Goal: Use online tool/utility: Utilize a website feature to perform a specific function

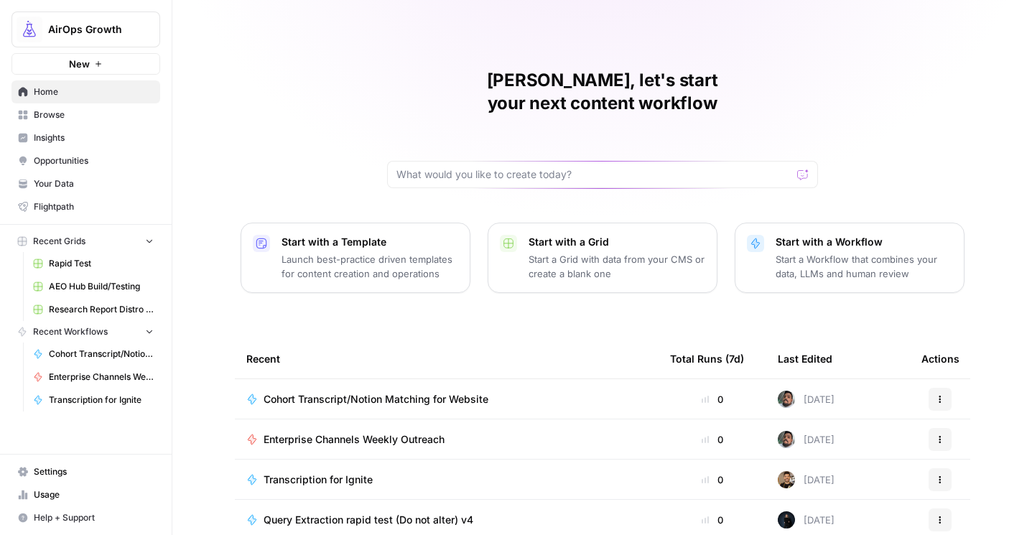
scroll to position [62, 0]
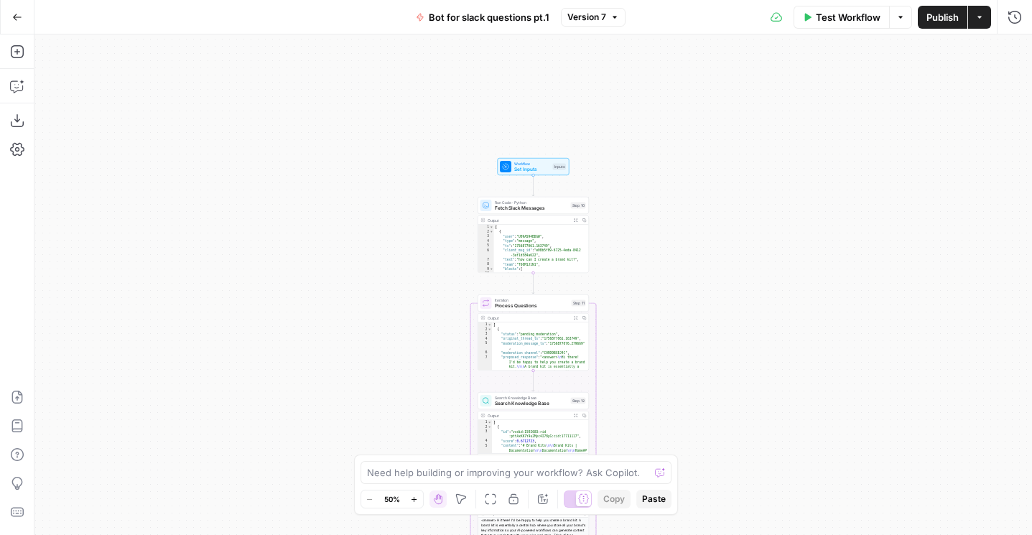
drag, startPoint x: 740, startPoint y: 69, endPoint x: 740, endPoint y: 233, distance: 164.4
click at [740, 233] on div "Workflow Set Inputs Inputs Run Code · Python Fetch Slack Messages Step 10 Outpu…" at bounding box center [532, 284] width 997 height 500
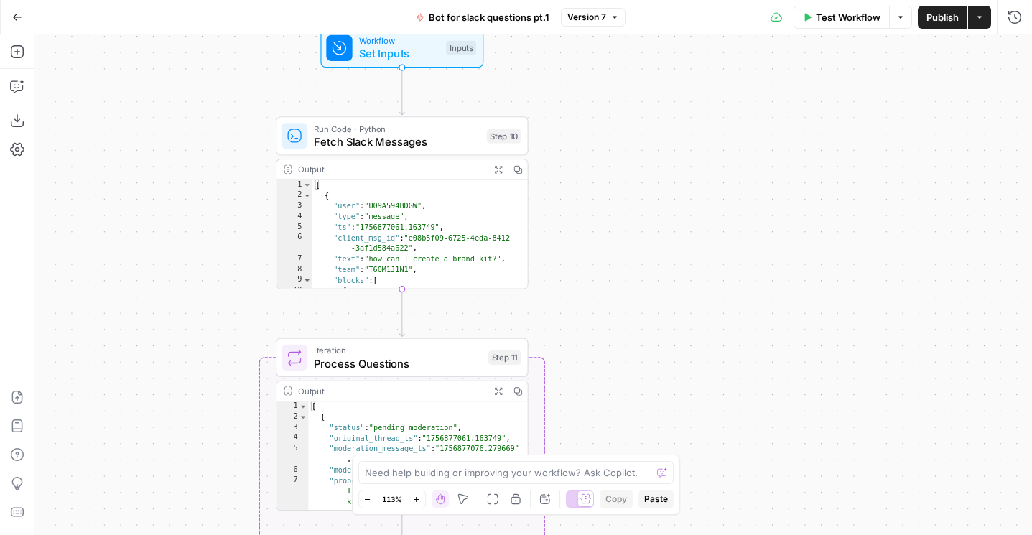
drag, startPoint x: 647, startPoint y: 277, endPoint x: 660, endPoint y: 55, distance: 222.9
click at [661, 55] on div "Workflow Set Inputs Inputs Run Code · Python Fetch Slack Messages Step 10 Outpu…" at bounding box center [532, 284] width 997 height 500
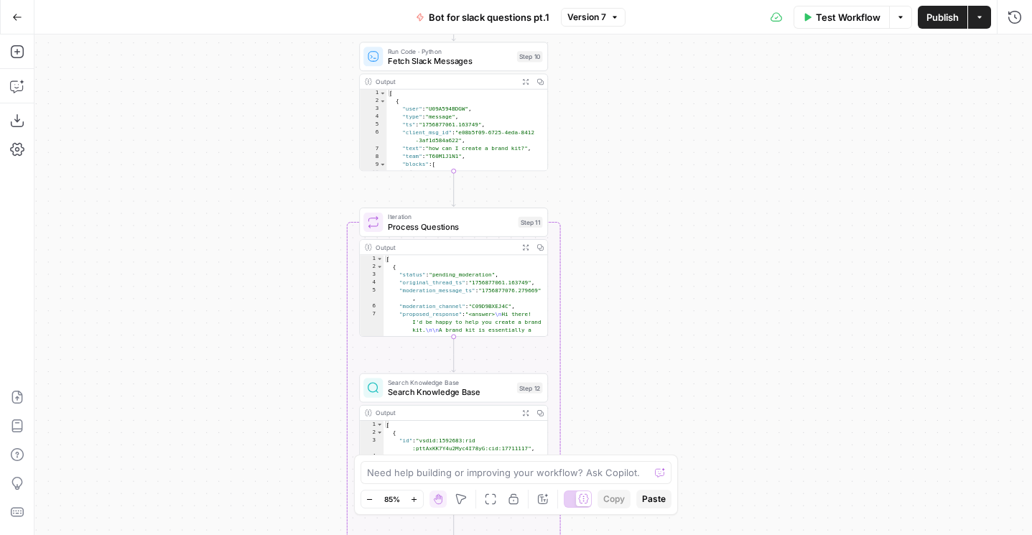
drag, startPoint x: 625, startPoint y: 131, endPoint x: 609, endPoint y: 190, distance: 61.0
click at [610, 185] on div "Workflow Set Inputs Inputs Run Code · Python Fetch Slack Messages Step 10 Outpu…" at bounding box center [532, 284] width 997 height 500
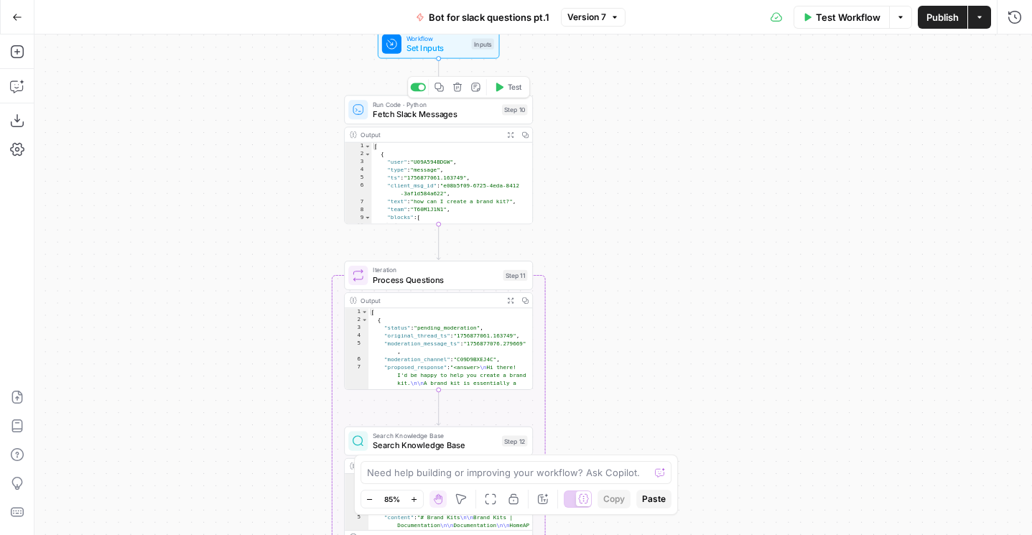
click at [414, 106] on span "Run Code · Python" at bounding box center [435, 104] width 124 height 10
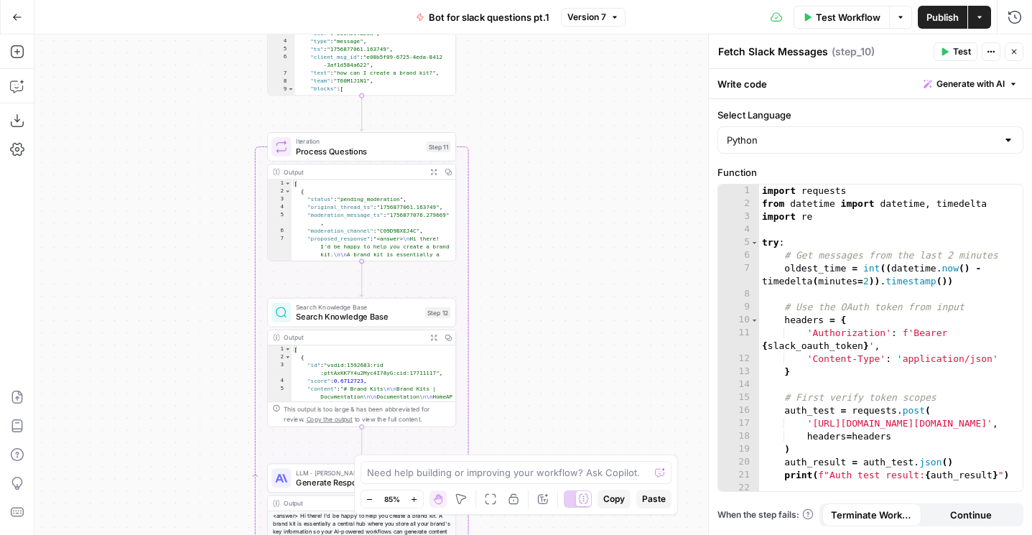
drag, startPoint x: 611, startPoint y: 269, endPoint x: 526, endPoint y: 127, distance: 165.9
click at [526, 127] on div "Workflow Set Inputs Inputs Run Code · Python Fetch Slack Messages Step 10 Outpu…" at bounding box center [532, 284] width 997 height 500
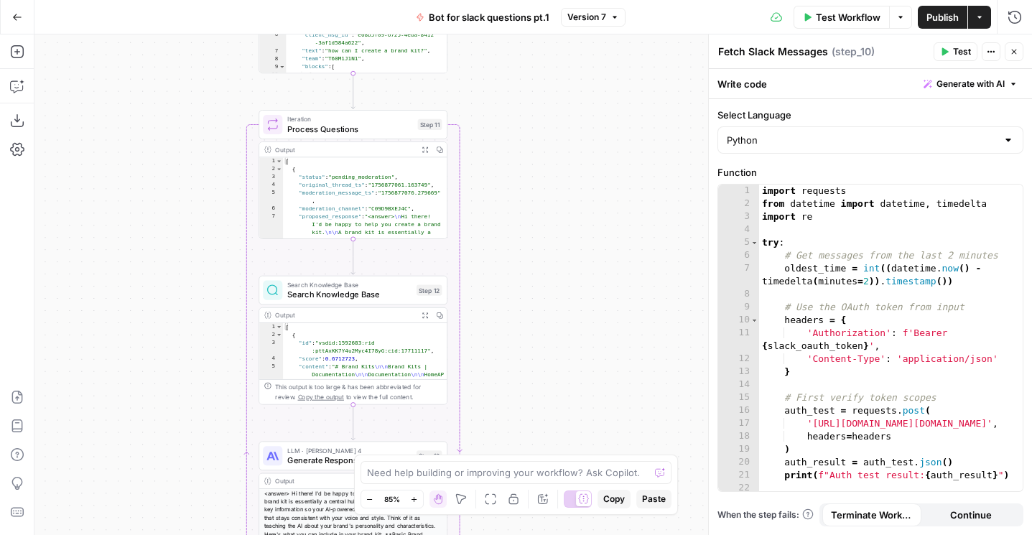
drag, startPoint x: 551, startPoint y: 300, endPoint x: 557, endPoint y: 57, distance: 242.8
click at [558, 57] on div "Workflow Set Inputs Inputs Run Code · Python Fetch Slack Messages Step 10 Outpu…" at bounding box center [532, 284] width 997 height 500
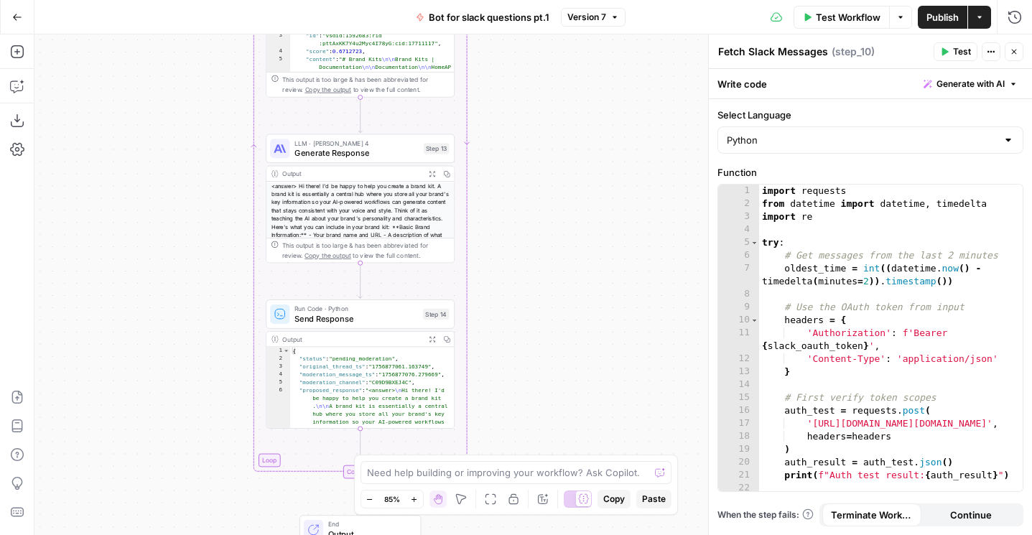
drag, startPoint x: 538, startPoint y: 289, endPoint x: 536, endPoint y: 60, distance: 229.0
click at [537, 60] on div "Workflow Set Inputs Inputs Run Code · Python Fetch Slack Messages Step 10 Outpu…" at bounding box center [532, 284] width 997 height 500
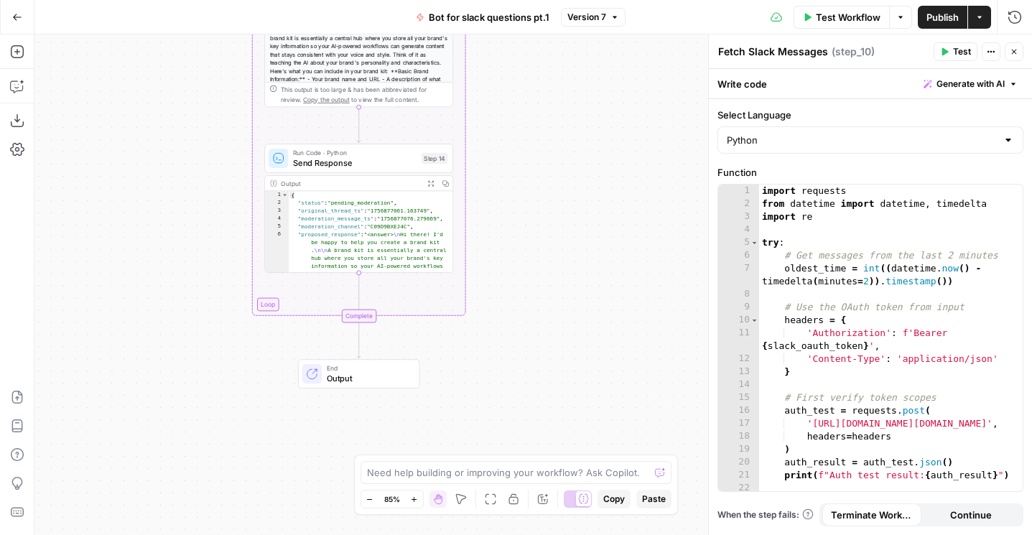
drag, startPoint x: 547, startPoint y: 116, endPoint x: 556, endPoint y: 414, distance: 297.4
click at [556, 414] on div "Workflow Set Inputs Inputs Run Code · Python Fetch Slack Messages Step 10 Outpu…" at bounding box center [532, 284] width 997 height 500
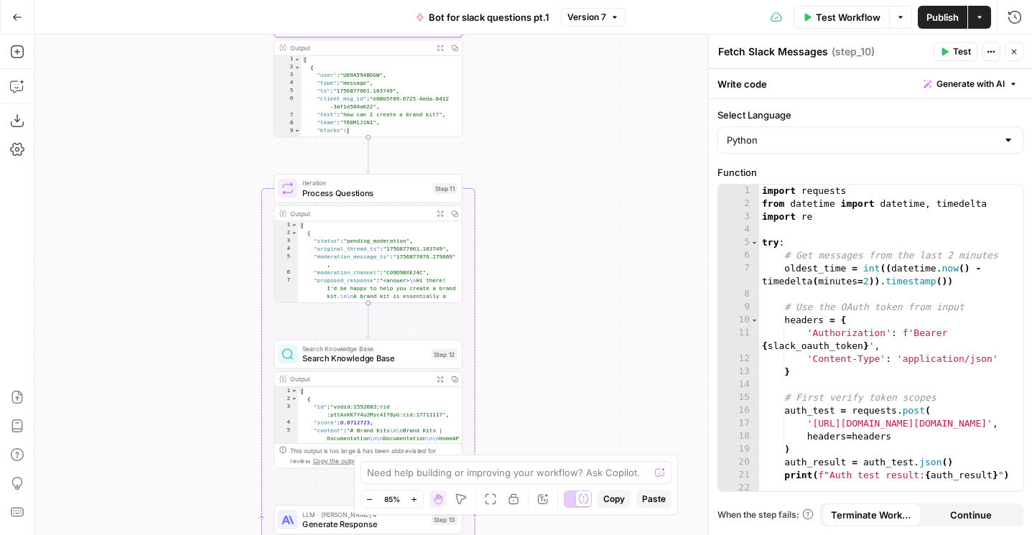
drag, startPoint x: 554, startPoint y: 145, endPoint x: 563, endPoint y: 438, distance: 293.1
click at [563, 438] on div "Workflow Set Inputs Inputs Run Code · Python Fetch Slack Messages Step 10 Outpu…" at bounding box center [532, 284] width 997 height 500
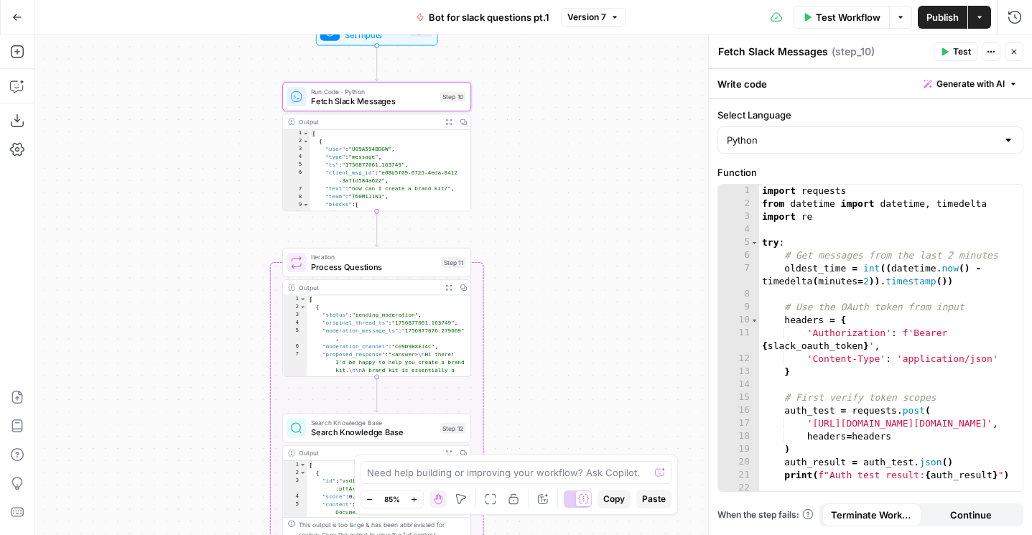
drag, startPoint x: 558, startPoint y: 213, endPoint x: 558, endPoint y: 294, distance: 81.1
click at [558, 294] on div "Workflow Set Inputs Inputs Run Code · Python Fetch Slack Messages Step 10 Outpu…" at bounding box center [532, 284] width 997 height 500
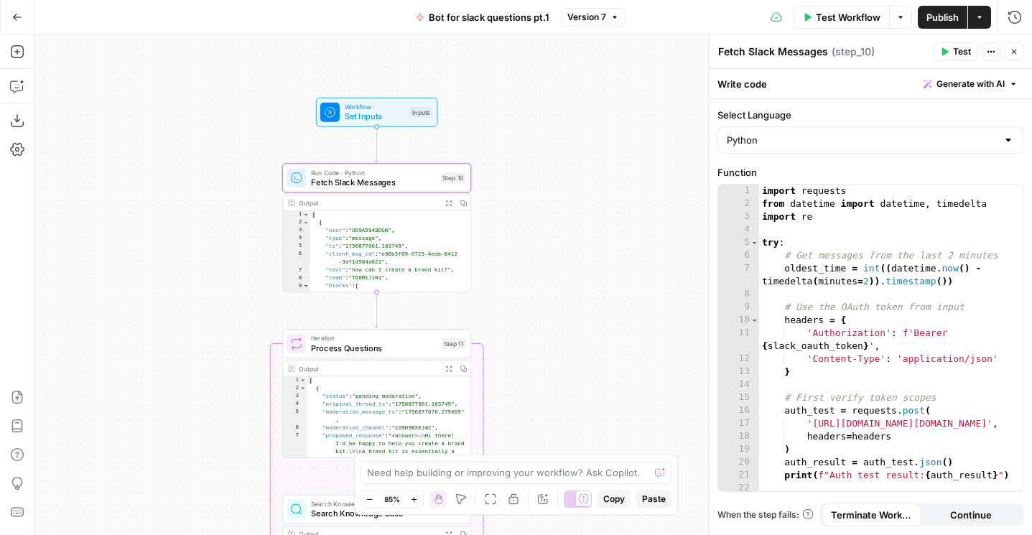
click at [449, 204] on icon "button" at bounding box center [448, 203] width 6 height 6
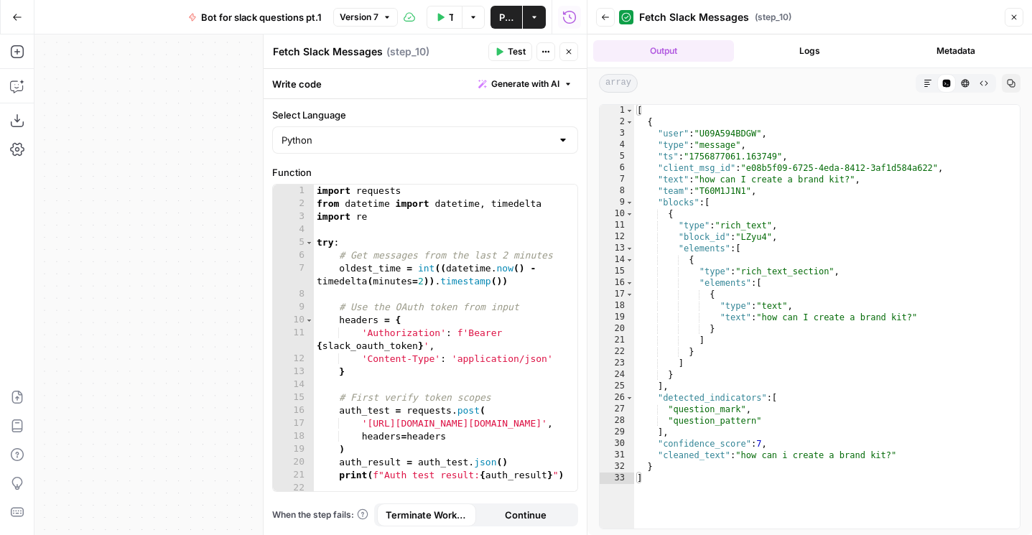
click at [573, 46] on button "Close" at bounding box center [568, 51] width 19 height 19
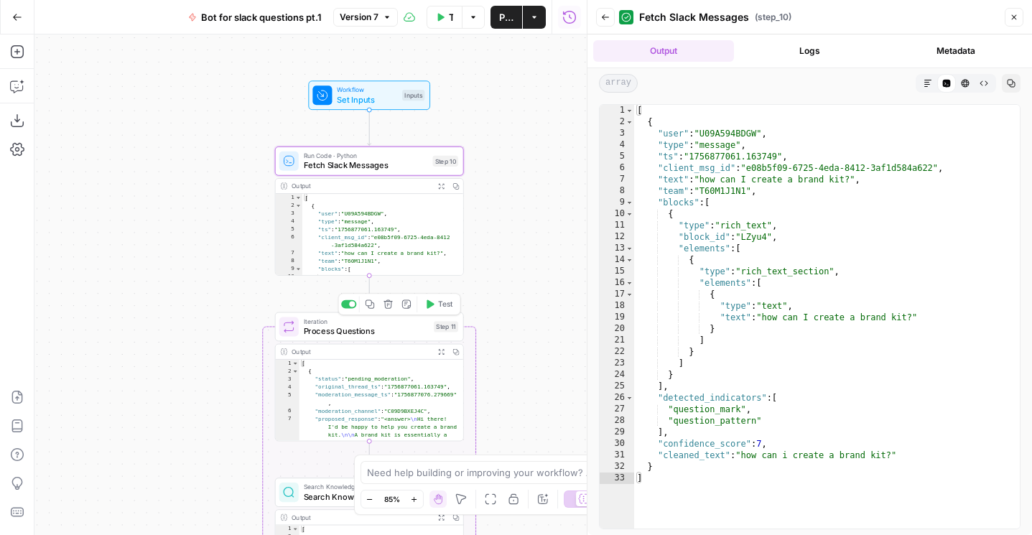
click at [416, 326] on span "Process Questions" at bounding box center [367, 331] width 126 height 12
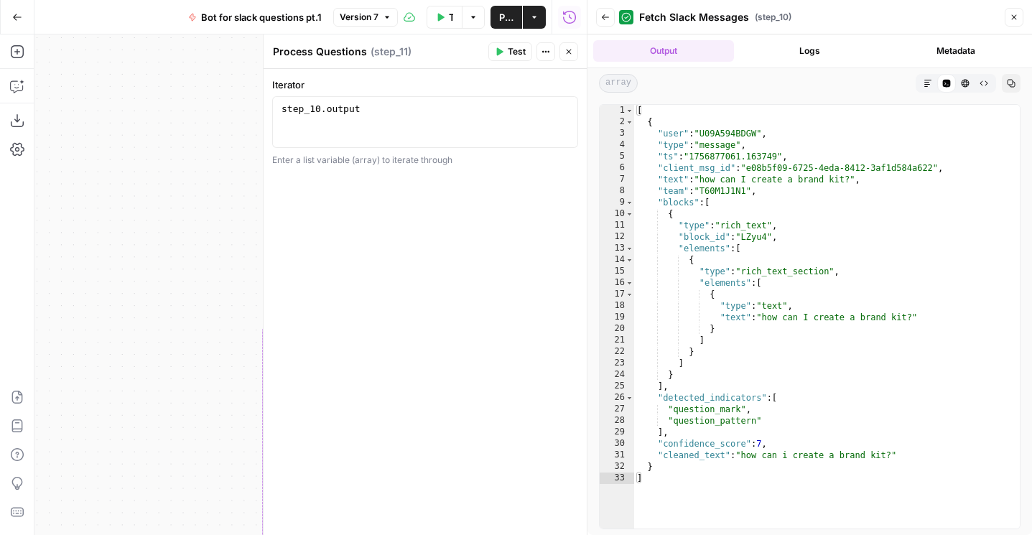
click at [566, 60] on button "Close" at bounding box center [568, 51] width 19 height 19
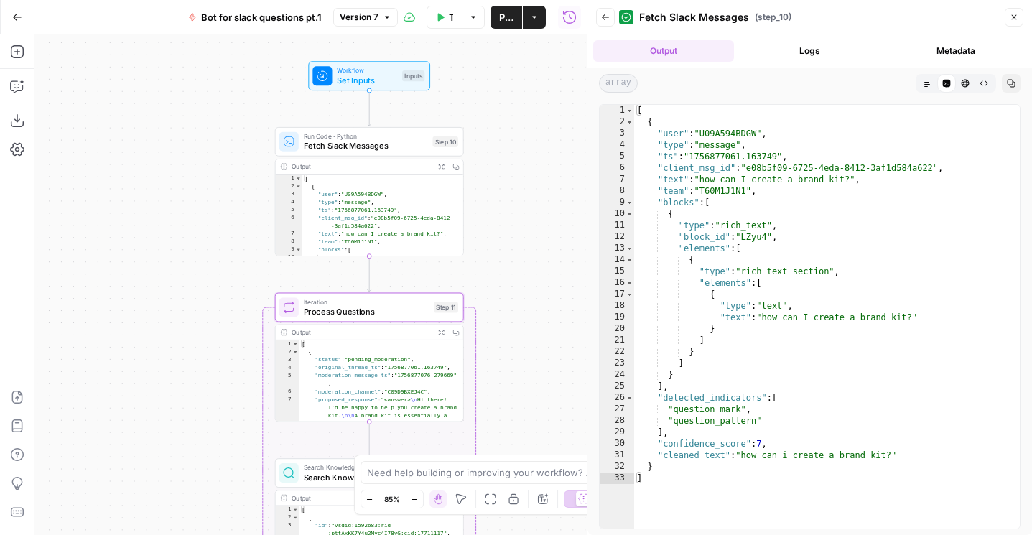
drag, startPoint x: 511, startPoint y: 220, endPoint x: 477, endPoint y: 29, distance: 194.1
click at [477, 29] on div "Go Back Bot for slack questions pt.1 Version 7 Test Workflow Options Publish Ac…" at bounding box center [293, 267] width 587 height 535
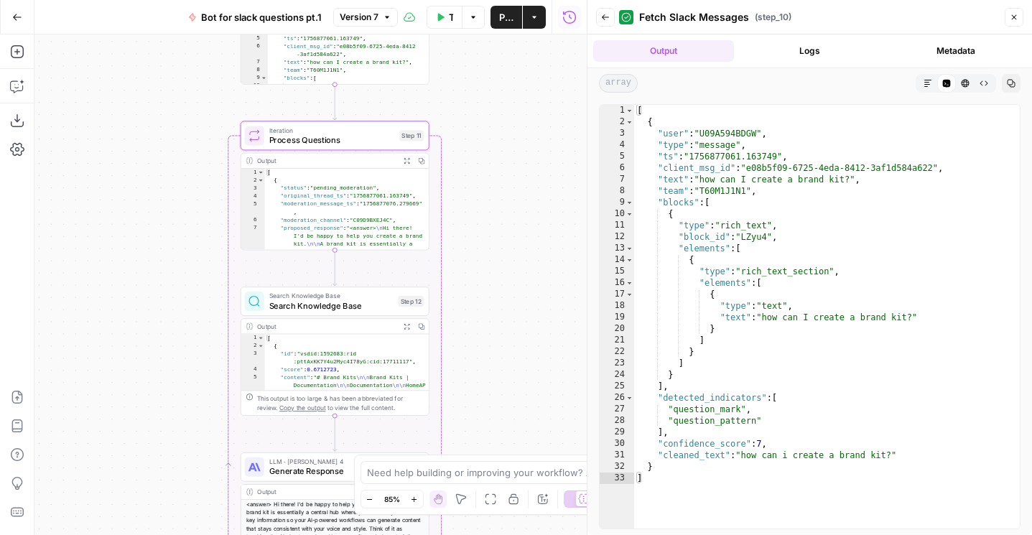
click at [385, 297] on span "Search Knowledge Base" at bounding box center [331, 296] width 124 height 10
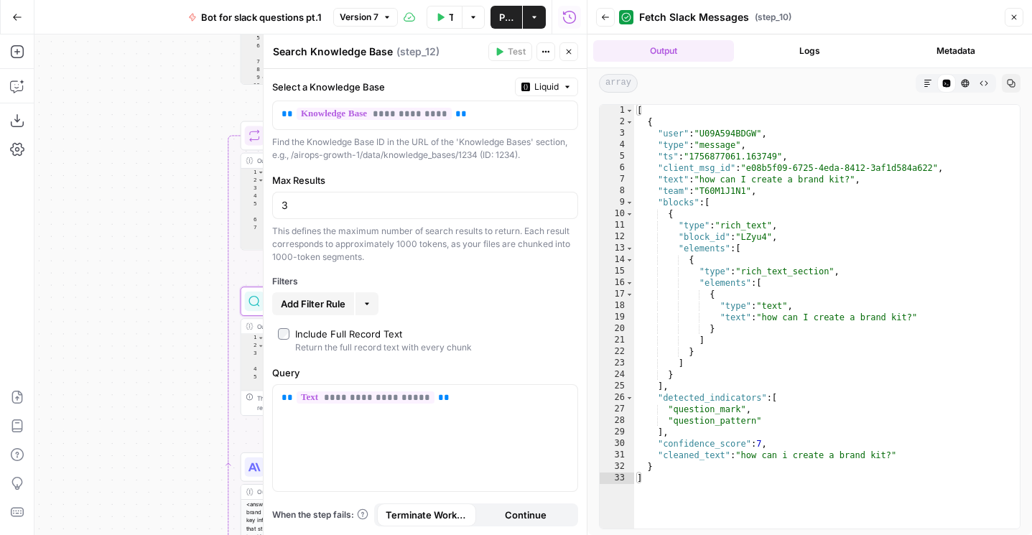
click at [318, 196] on div "3" at bounding box center [425, 205] width 306 height 27
type input "10"
click at [571, 60] on button "Close" at bounding box center [568, 51] width 19 height 19
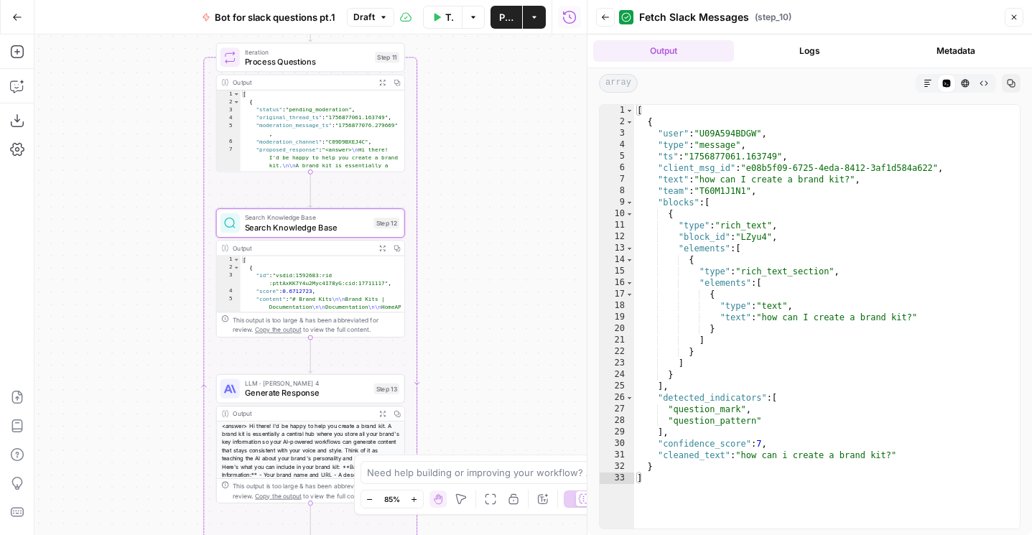
drag, startPoint x: 520, startPoint y: 402, endPoint x: 475, endPoint y: 228, distance: 180.2
click at [475, 228] on div "Workflow Set Inputs Inputs Run Code · Python Fetch Slack Messages Step 10 Outpu…" at bounding box center [310, 284] width 552 height 500
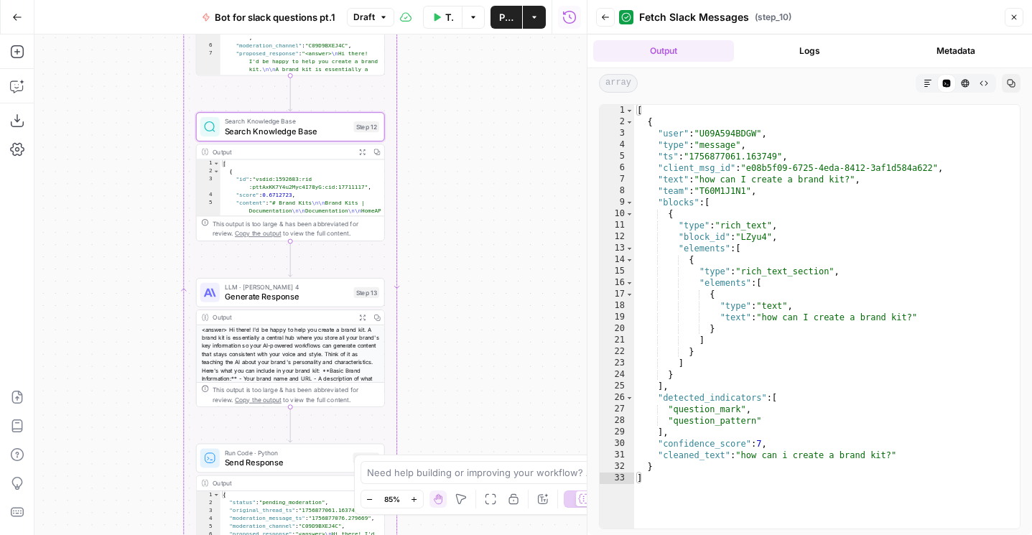
click at [305, 306] on div "LLM · Claude Sonnet 4 Generate Response Step 13 Copy step Delete step Add Note …" at bounding box center [290, 292] width 189 height 29
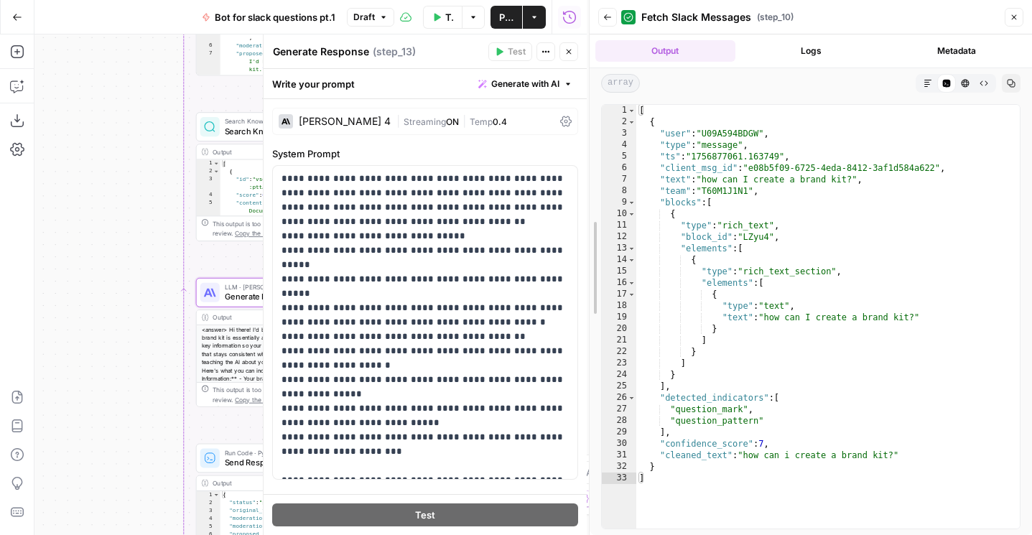
drag, startPoint x: 589, startPoint y: 84, endPoint x: 677, endPoint y: 84, distance: 87.6
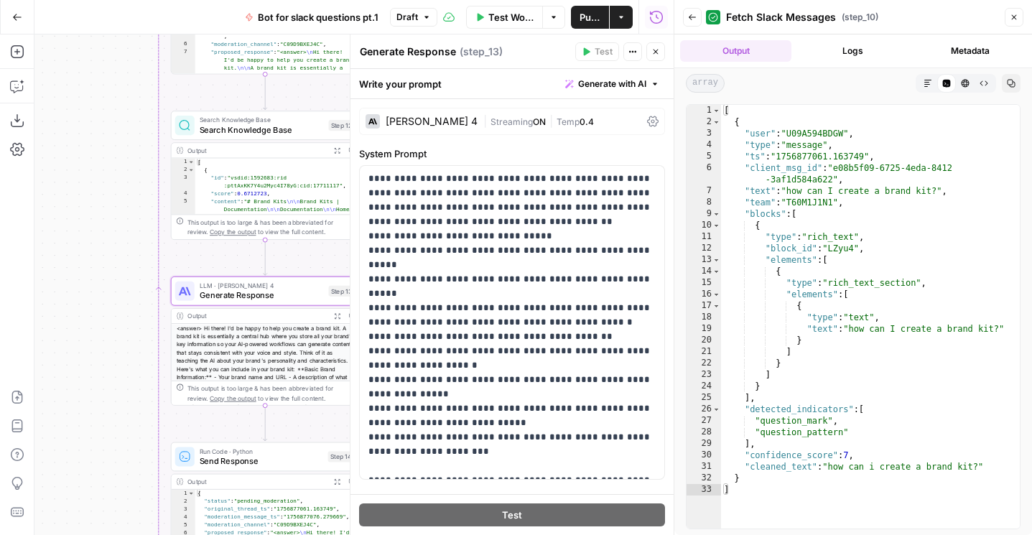
drag, startPoint x: 140, startPoint y: 281, endPoint x: -16, endPoint y: 244, distance: 160.2
click at [0, 244] on html "AirOps Growth New Home Browse Insights Opportunities Your Data Flightpath Recen…" at bounding box center [516, 267] width 1032 height 535
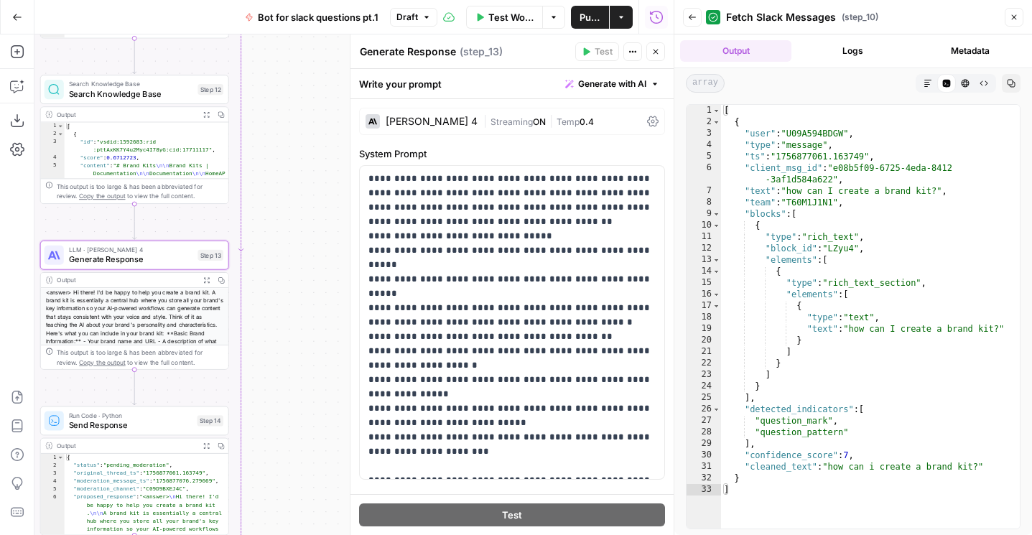
drag, startPoint x: 269, startPoint y: 230, endPoint x: 300, endPoint y: 205, distance: 40.8
click at [300, 205] on div "Workflow Set Inputs Inputs Run Code · Python Fetch Slack Messages Step 10 Outpu…" at bounding box center [353, 284] width 639 height 500
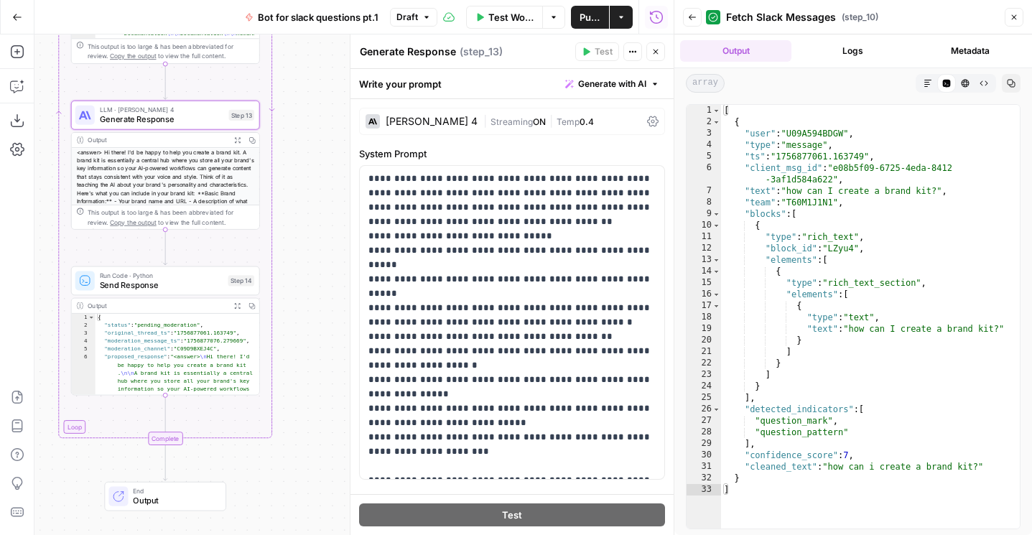
drag, startPoint x: 298, startPoint y: 370, endPoint x: 297, endPoint y: 256, distance: 114.2
click at [297, 256] on div "Workflow Set Inputs Inputs Run Code · Python Fetch Slack Messages Step 10 Outpu…" at bounding box center [353, 284] width 639 height 500
drag, startPoint x: 297, startPoint y: 256, endPoint x: 283, endPoint y: 534, distance: 278.9
click at [283, 534] on div "Workflow Set Inputs Inputs Run Code · Python Fetch Slack Messages Step 10 Outpu…" at bounding box center [353, 284] width 639 height 500
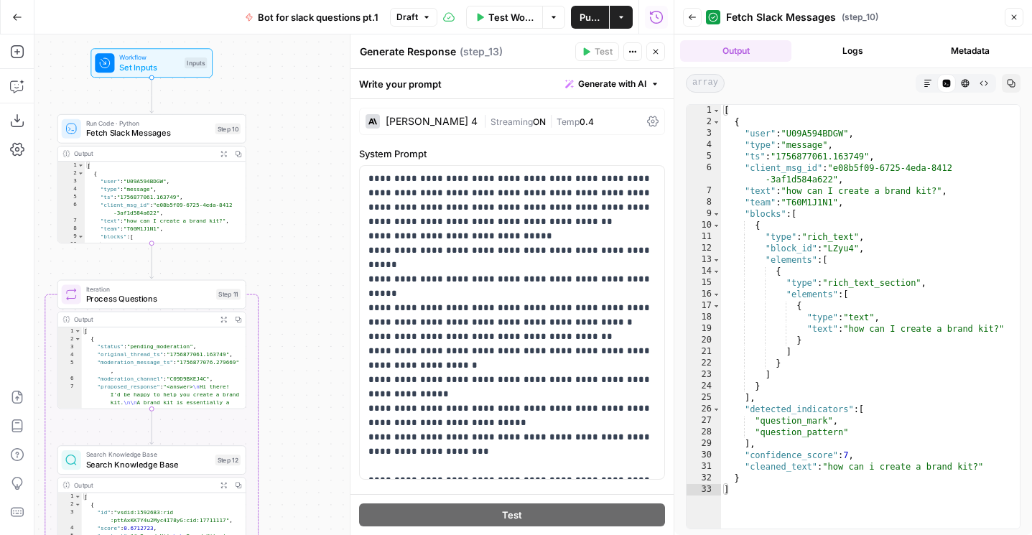
drag, startPoint x: 299, startPoint y: 243, endPoint x: 299, endPoint y: 421, distance: 178.1
click at [299, 421] on div "Workflow Set Inputs Inputs Run Code · Python Fetch Slack Messages Step 10 Outpu…" at bounding box center [353, 284] width 639 height 500
click at [153, 75] on span "Set Inputs" at bounding box center [149, 70] width 60 height 12
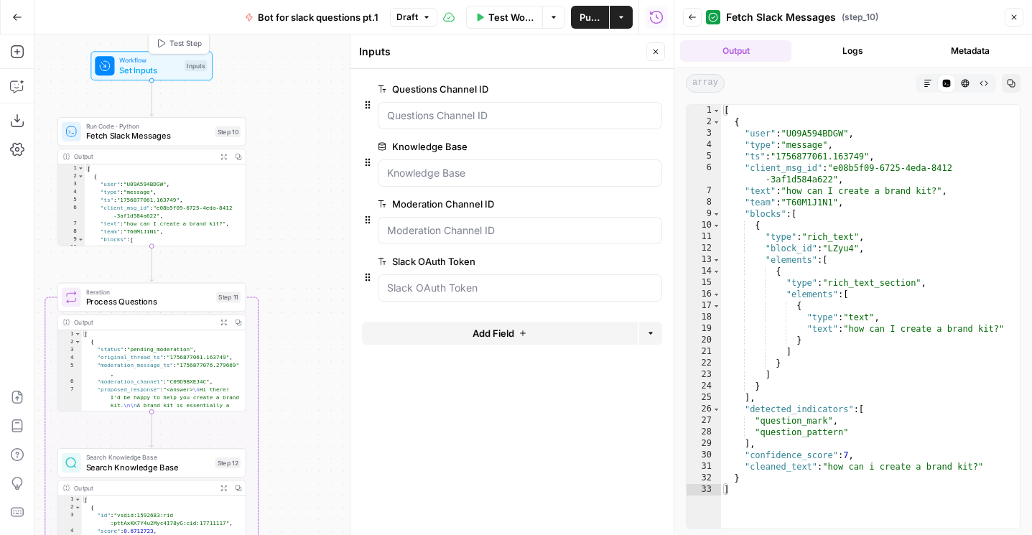
click at [182, 43] on span "Test Step" at bounding box center [185, 43] width 32 height 11
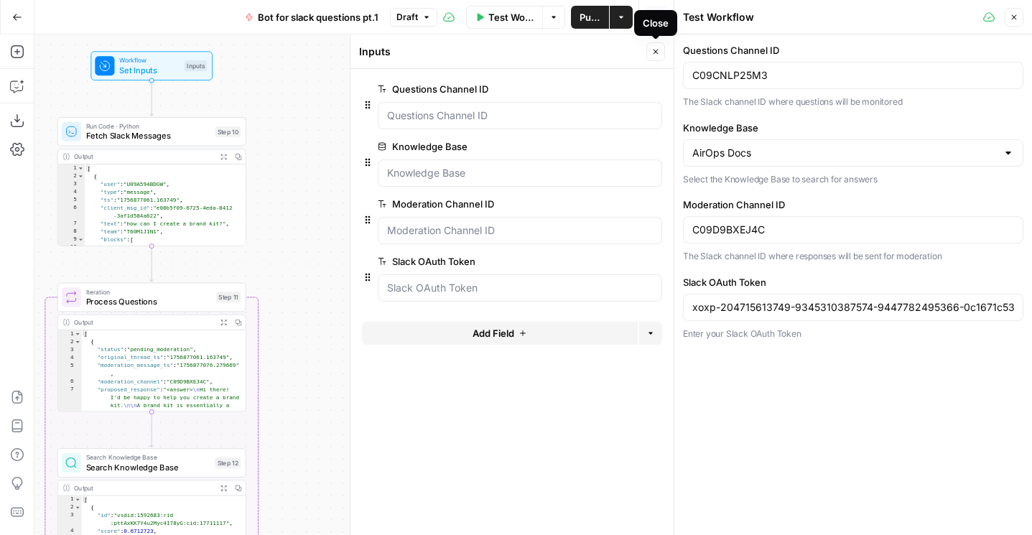
click at [654, 48] on icon "button" at bounding box center [655, 51] width 9 height 9
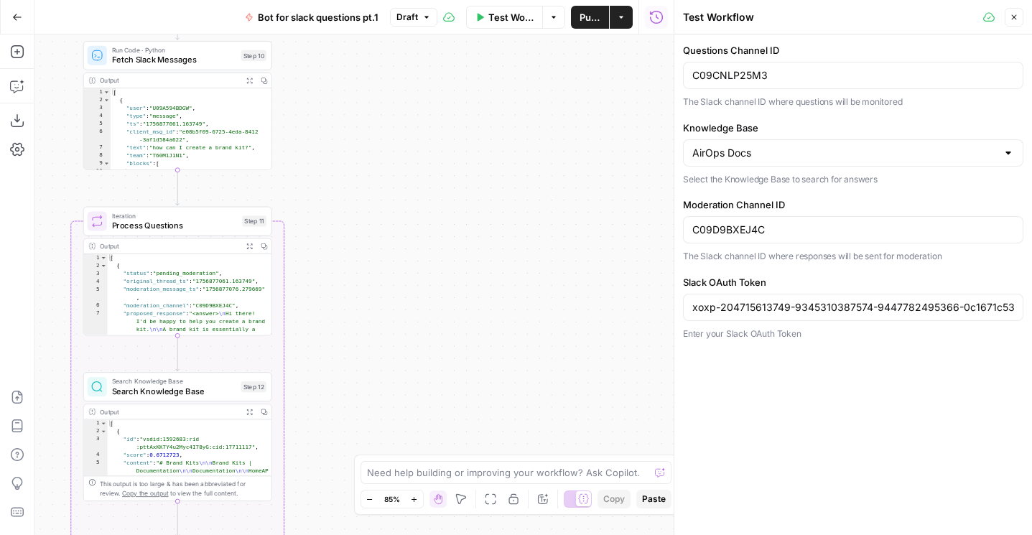
drag, startPoint x: 317, startPoint y: 266, endPoint x: 343, endPoint y: 190, distance: 80.4
click at [343, 190] on div "Workflow Set Inputs Inputs Run Code · Python Fetch Slack Messages Step 10 Outpu…" at bounding box center [353, 284] width 639 height 500
click at [189, 60] on span "Fetch Slack Messages" at bounding box center [174, 60] width 124 height 12
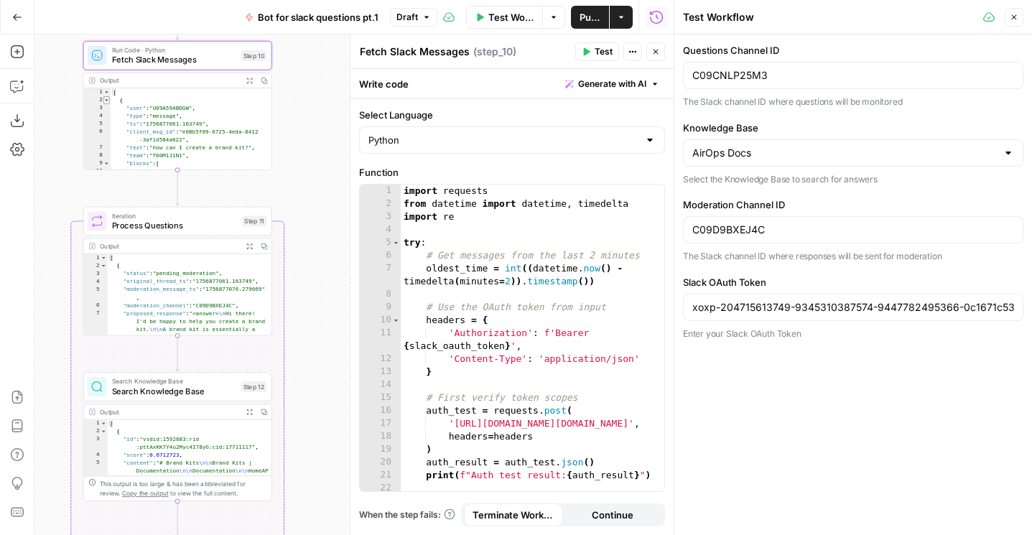
type textarea "*"
click at [106, 101] on span "Toggle code folding, rows 2 through 32" at bounding box center [106, 100] width 6 height 8
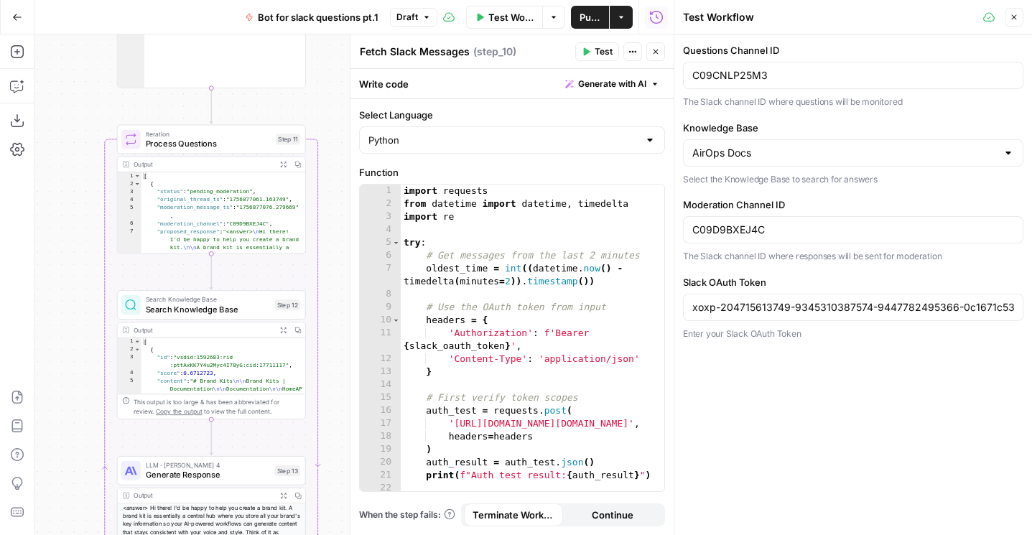
drag, startPoint x: 42, startPoint y: 235, endPoint x: 111, endPoint y: 91, distance: 159.3
click at [111, 91] on div "Workflow Set Inputs Inputs Run Code · Python Fetch Slack Messages Step 10 Outpu…" at bounding box center [353, 284] width 639 height 500
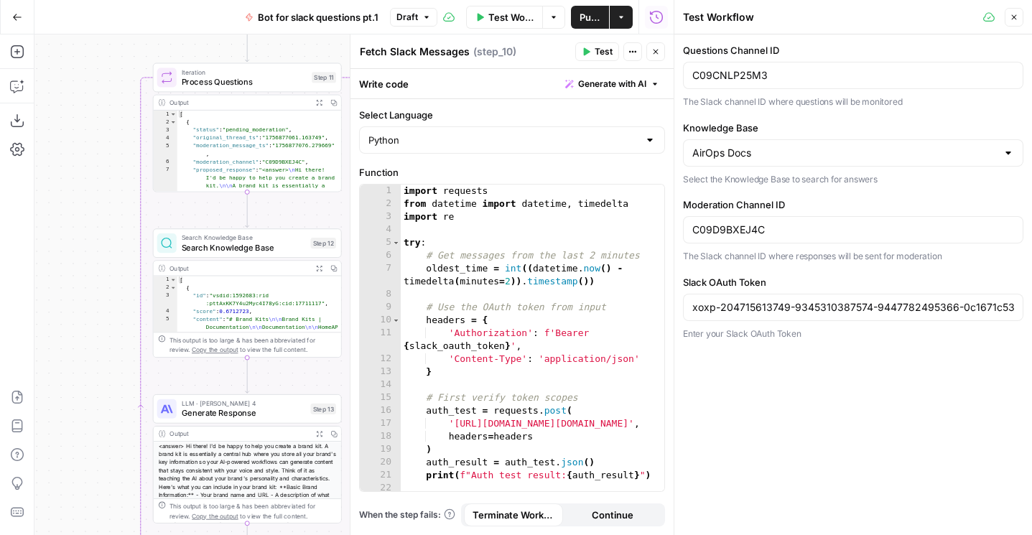
drag, startPoint x: 95, startPoint y: 289, endPoint x: 81, endPoint y: 274, distance: 20.9
click at [81, 274] on div "Workflow Set Inputs Inputs Run Code · Python Fetch Slack Messages Step 10 Outpu…" at bounding box center [353, 284] width 639 height 500
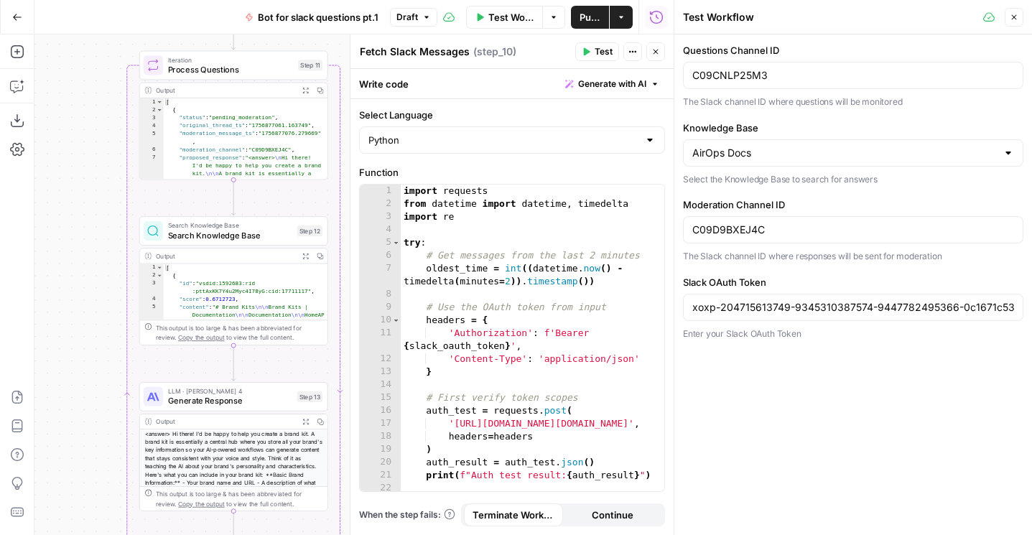
drag, startPoint x: 81, startPoint y: 274, endPoint x: 75, endPoint y: 417, distance: 143.7
click at [75, 416] on div "Workflow Set Inputs Inputs Run Code · Python Fetch Slack Messages Step 10 Outpu…" at bounding box center [353, 284] width 639 height 500
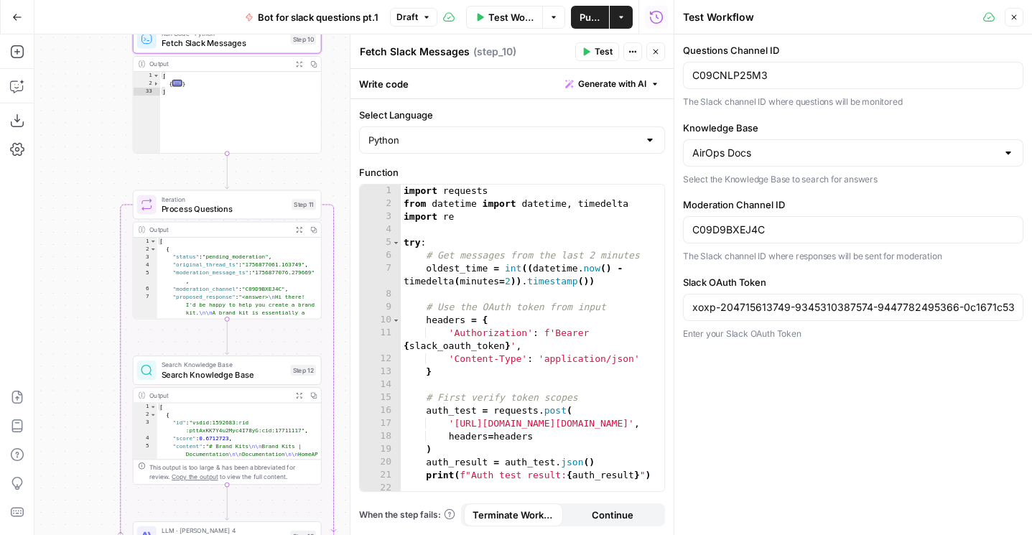
drag, startPoint x: 75, startPoint y: 417, endPoint x: 74, endPoint y: 365, distance: 52.4
click at [74, 365] on div "Workflow Set Inputs Inputs Run Code · Python Fetch Slack Messages Step 10 Outpu…" at bounding box center [353, 284] width 639 height 500
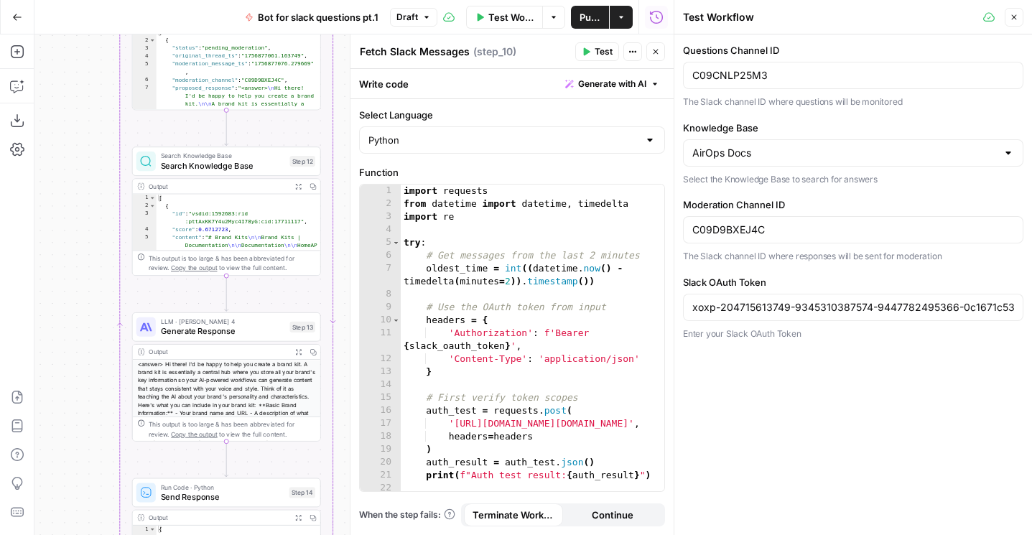
drag, startPoint x: 72, startPoint y: 411, endPoint x: 72, endPoint y: 254, distance: 157.2
click at [72, 254] on div "Workflow Set Inputs Inputs Run Code · Python Fetch Slack Messages Step 10 Outpu…" at bounding box center [353, 284] width 639 height 500
click at [166, 336] on div "LLM · Claude Sonnet 4 Generate Response Step 13 Copy step Delete step Add Note …" at bounding box center [226, 326] width 189 height 29
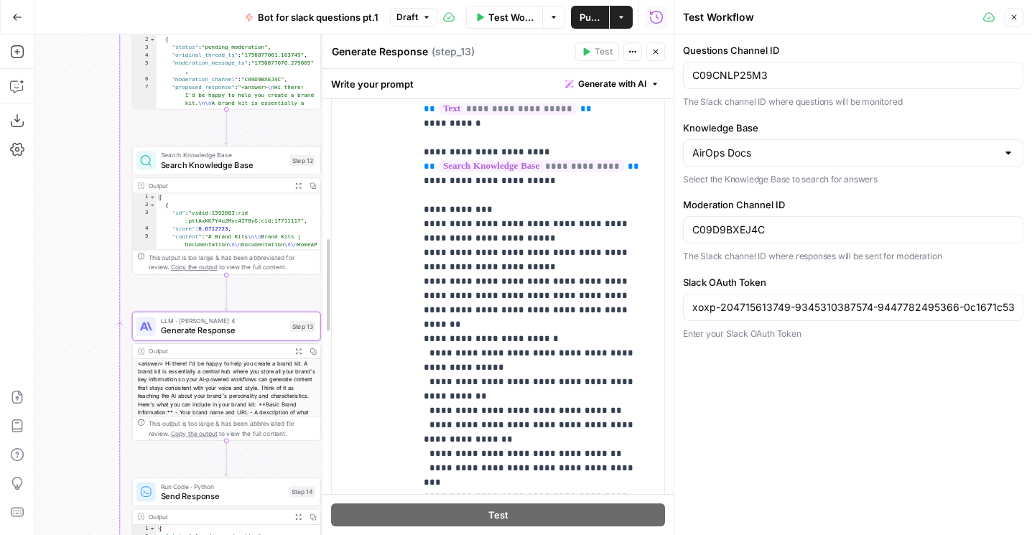
scroll to position [414, 0]
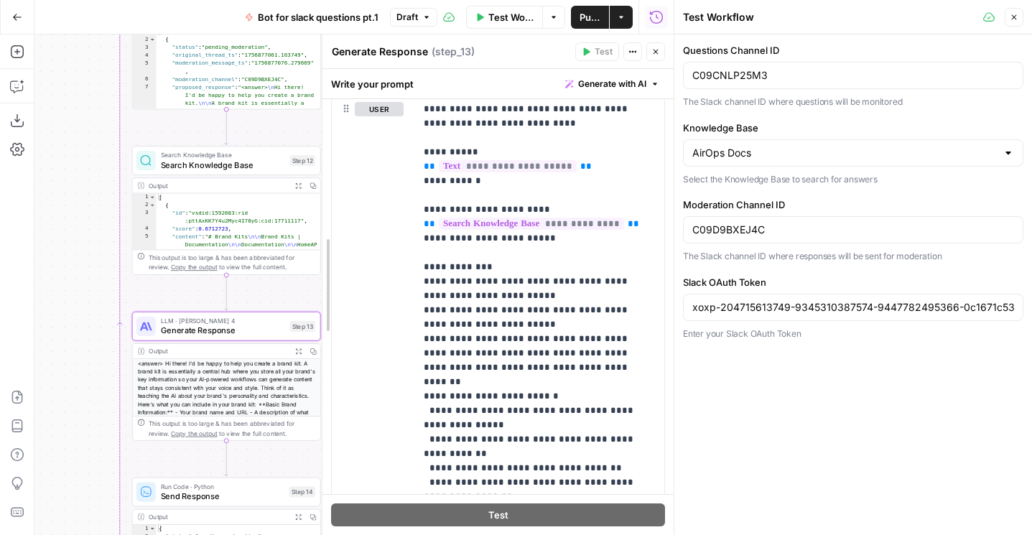
drag, startPoint x: 350, startPoint y: 185, endPoint x: 287, endPoint y: 185, distance: 62.5
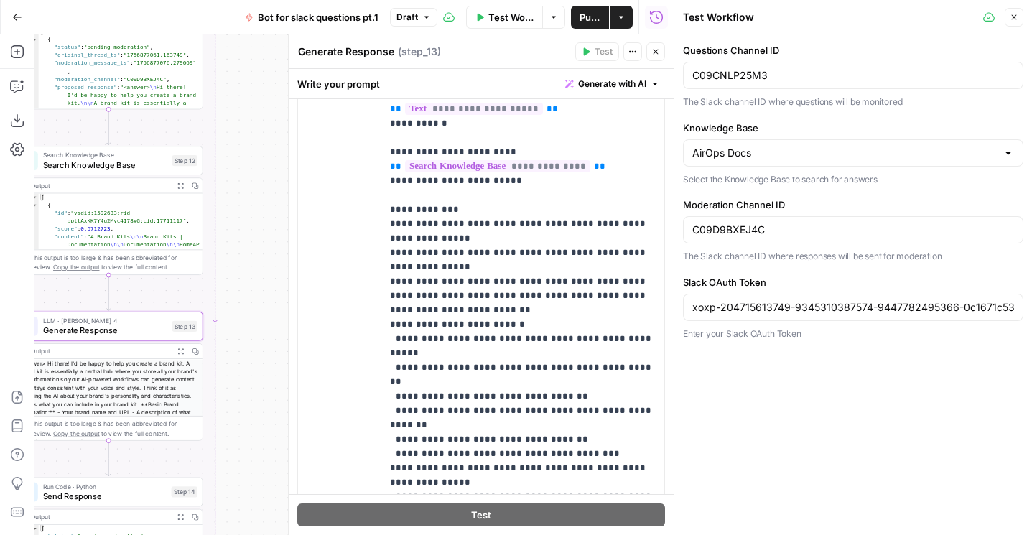
drag, startPoint x: 109, startPoint y: 223, endPoint x: -9, endPoint y: 223, distance: 118.5
click at [0, 223] on html "AirOps Growth New Home Browse Insights Opportunities Your Data Flightpath Recen…" at bounding box center [516, 267] width 1032 height 535
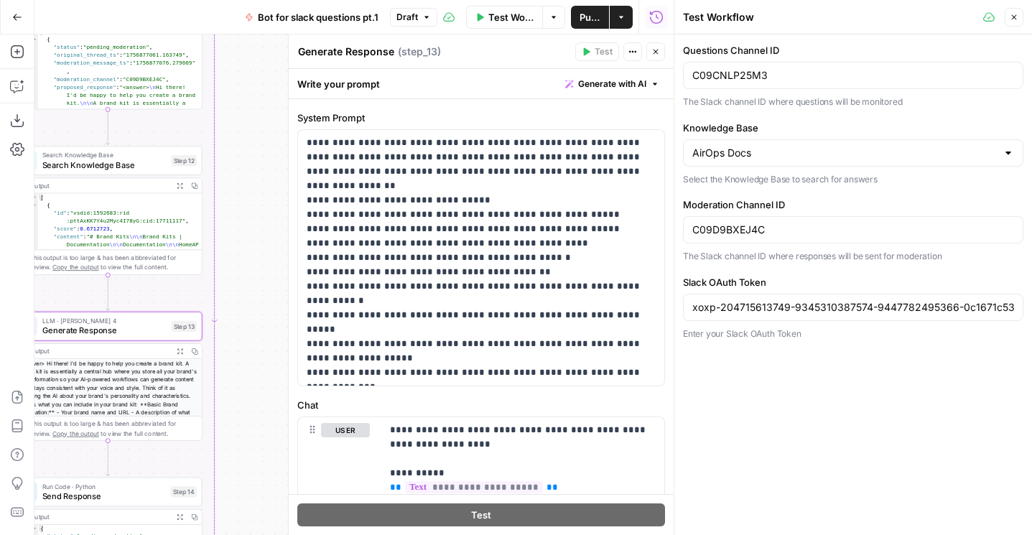
scroll to position [579, 0]
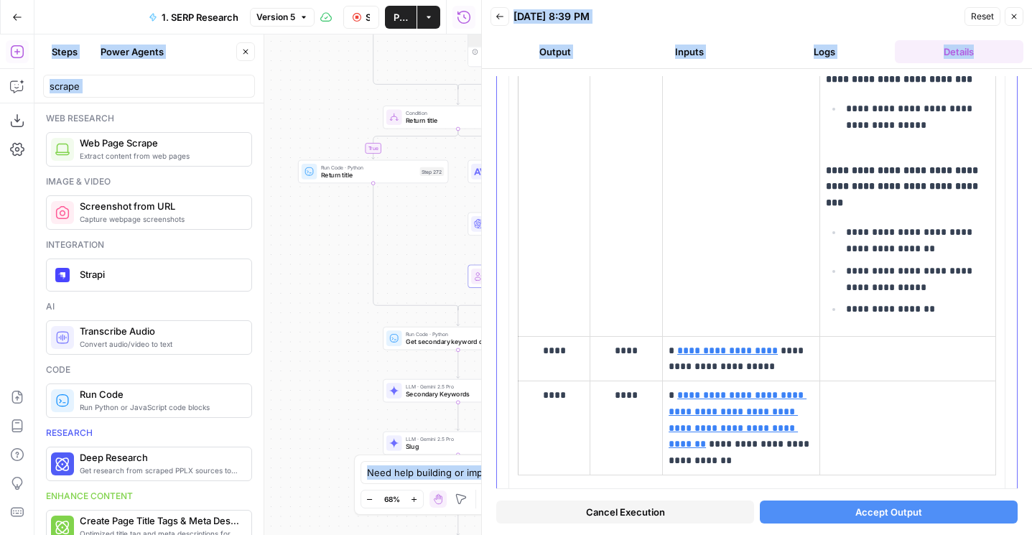
scroll to position [5622, 0]
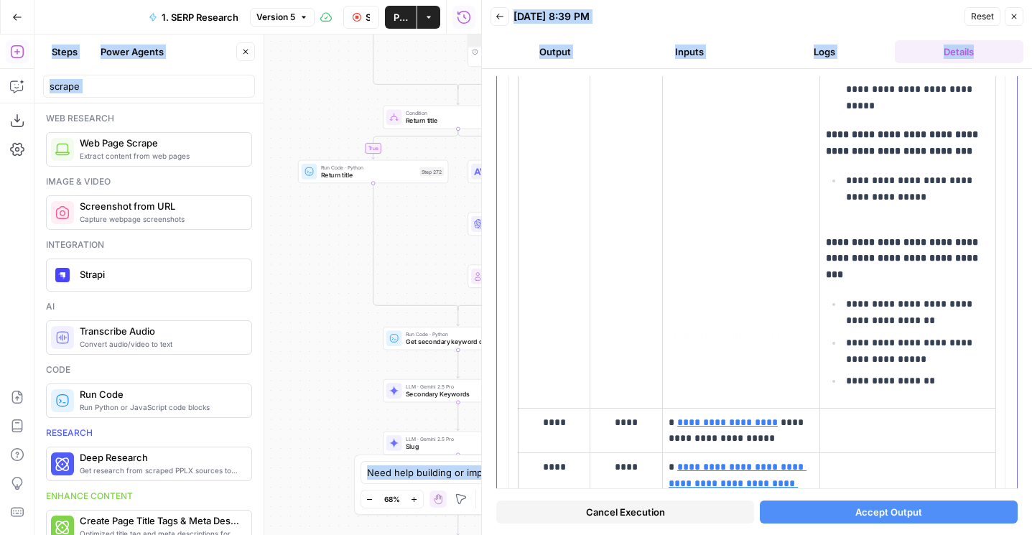
type input "https://lesley.edu/sites/default/files/2017-06/cignabeneficiaryform.pdf"
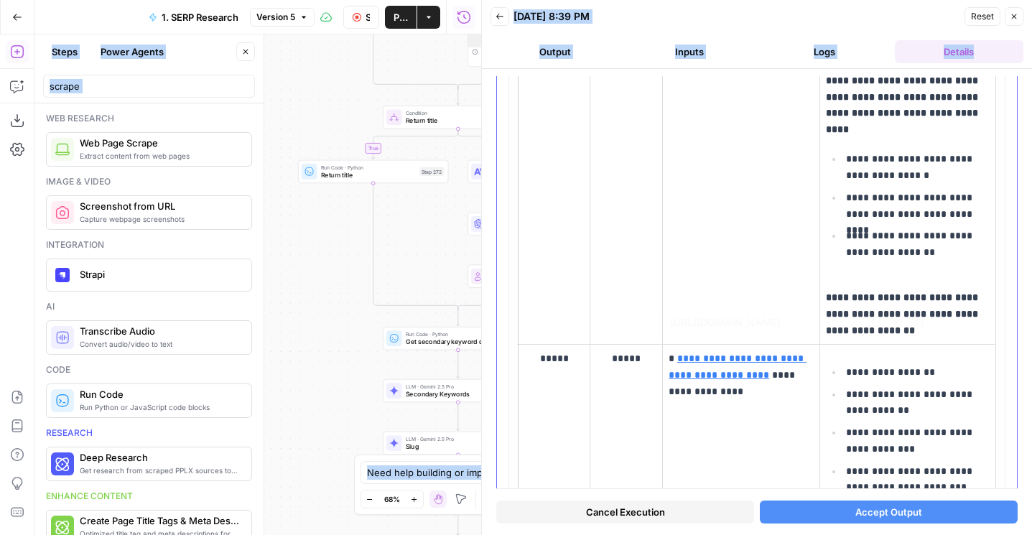
type input "https://www.fidelity.com/learning-center/smart-money/what-is-a-contingent-benef…"
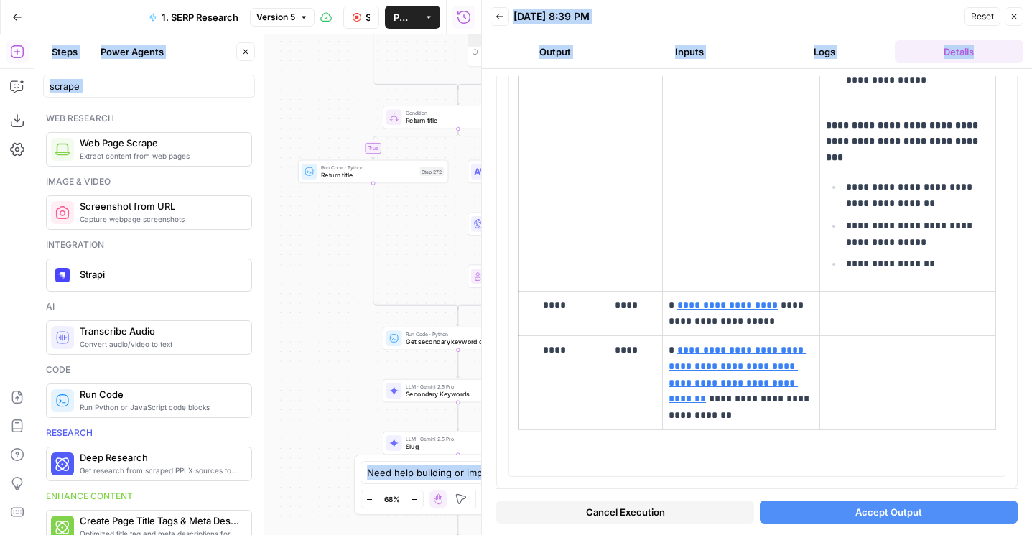
click at [844, 518] on button "Accept Output" at bounding box center [889, 511] width 258 height 23
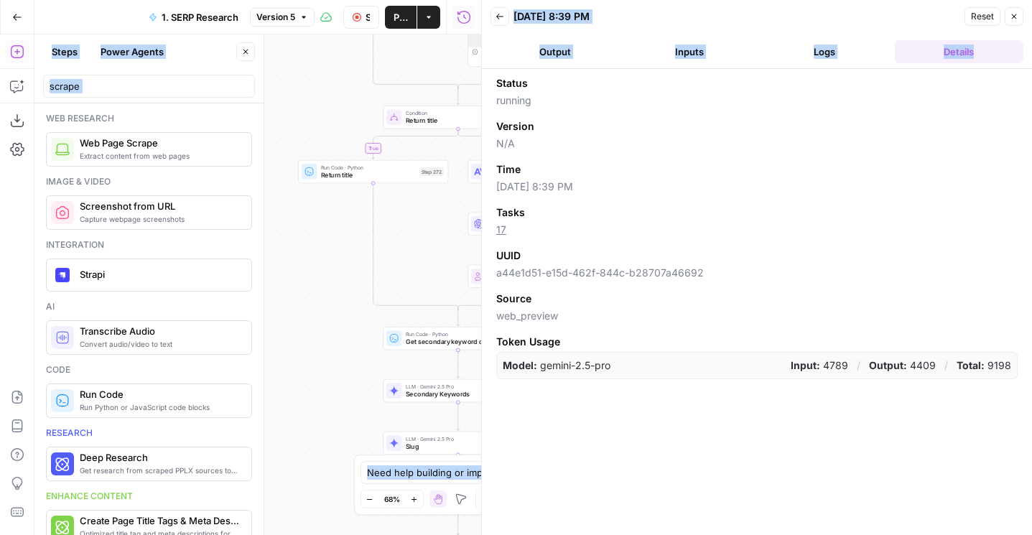
click at [321, 286] on div "true false false true false true false true false true Workflow Set Inputs Inpu…" at bounding box center [257, 284] width 447 height 500
click at [1017, 14] on icon "button" at bounding box center [1013, 16] width 9 height 9
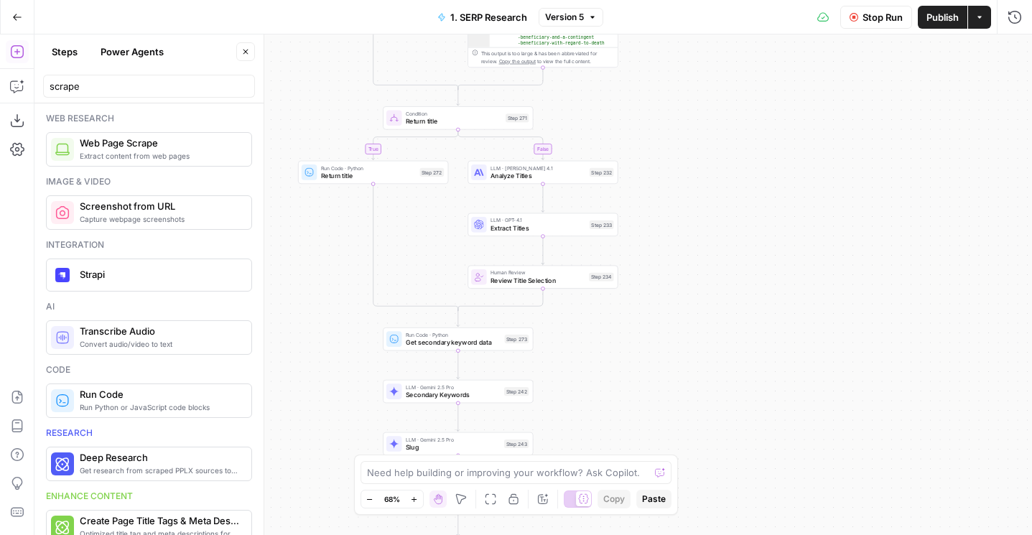
click at [706, 344] on div "true false false true false true false true false true Workflow Set Inputs Inpu…" at bounding box center [532, 284] width 997 height 500
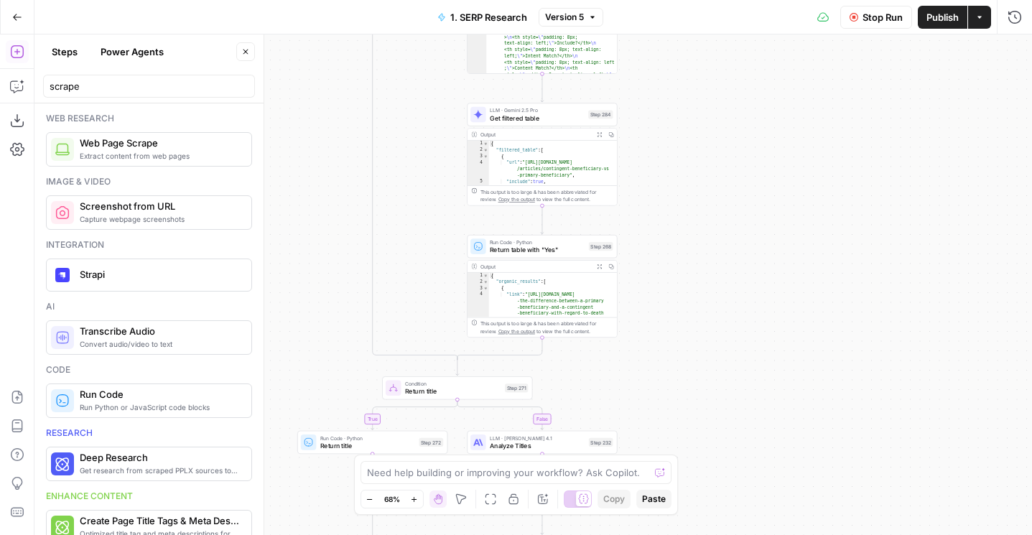
drag, startPoint x: 718, startPoint y: 122, endPoint x: 717, endPoint y: 387, distance: 264.9
click at [717, 387] on div "true false false true false true false true false true Workflow Set Inputs Inpu…" at bounding box center [532, 284] width 997 height 500
drag, startPoint x: 762, startPoint y: 291, endPoint x: 751, endPoint y: 428, distance: 137.6
click at [751, 428] on div "true false false true false true false true false true Workflow Set Inputs Inpu…" at bounding box center [532, 284] width 997 height 500
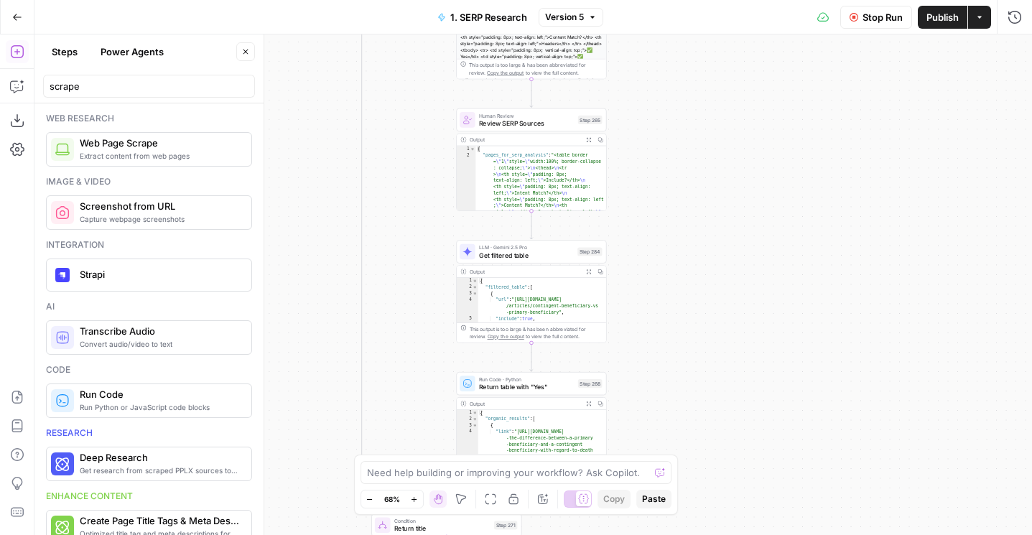
drag, startPoint x: 755, startPoint y: 331, endPoint x: 758, endPoint y: -12, distance: 343.2
click at [758, 0] on html "LegalZoom New Home Browse Insights Opportunities Your Data Flightpath Recent Gr…" at bounding box center [516, 267] width 1032 height 535
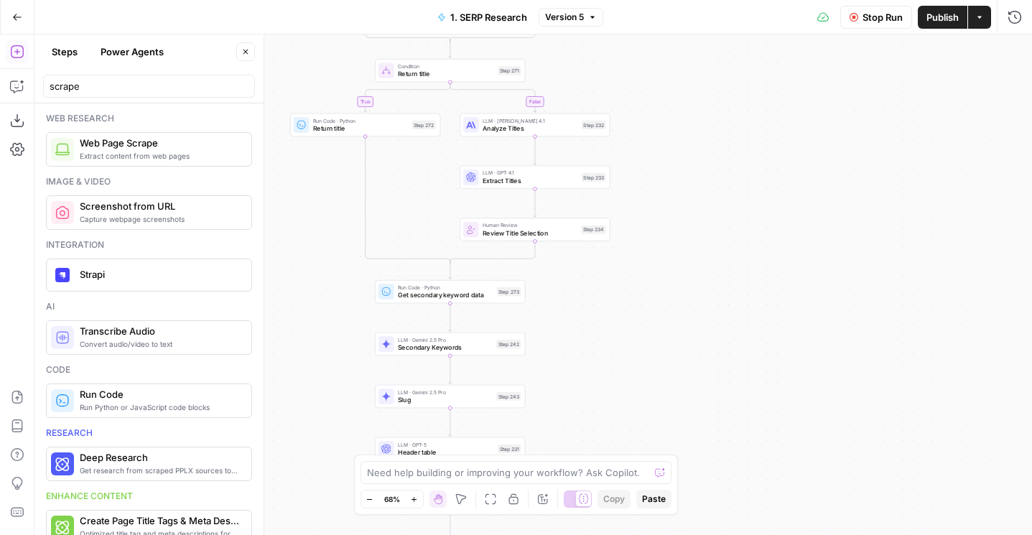
drag, startPoint x: 715, startPoint y: 136, endPoint x: 720, endPoint y: -90, distance: 226.2
click at [720, 0] on html "LegalZoom New Home Browse Insights Opportunities Your Data Flightpath Recent Gr…" at bounding box center [516, 267] width 1032 height 535
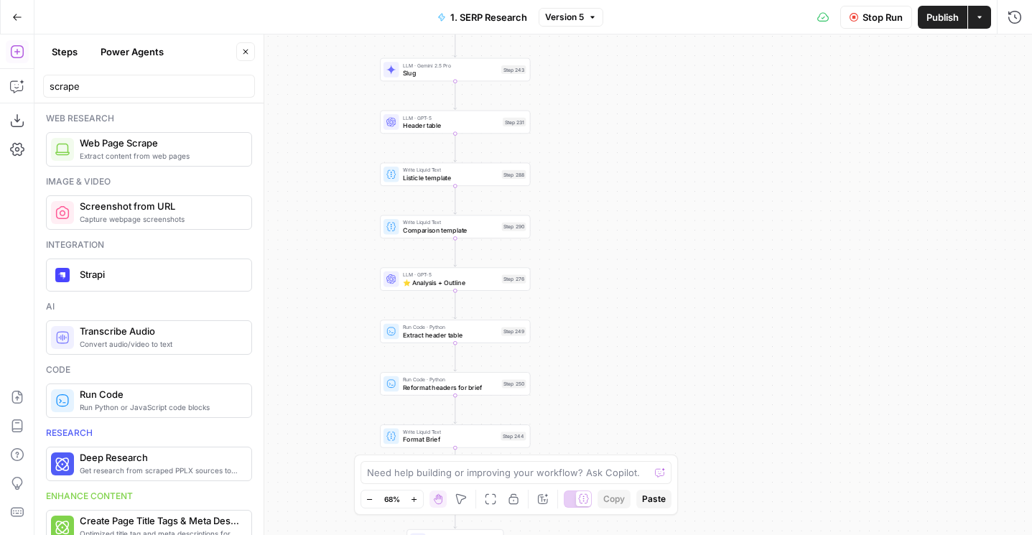
drag, startPoint x: 695, startPoint y: 202, endPoint x: 695, endPoint y: 111, distance: 91.9
click at [695, 111] on div "true false false true false true false true false true Workflow Set Inputs Inpu…" at bounding box center [532, 284] width 997 height 500
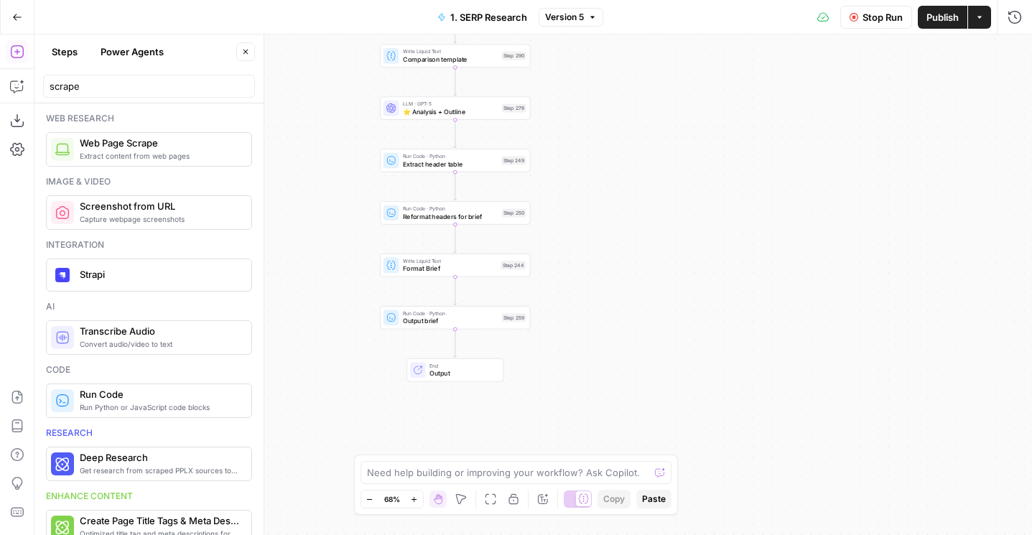
drag, startPoint x: 674, startPoint y: 258, endPoint x: 674, endPoint y: 87, distance: 170.9
click at [674, 87] on div "true false false true false true false true false true Workflow Set Inputs Inpu…" at bounding box center [532, 284] width 997 height 500
click at [651, 271] on div "true false false true false true false true false true Workflow Set Inputs Inpu…" at bounding box center [532, 284] width 997 height 500
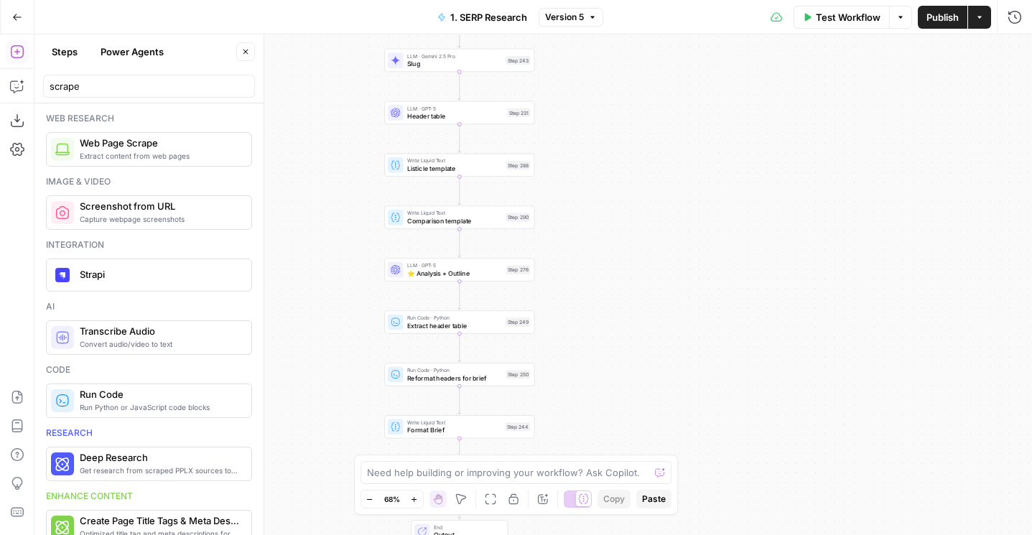
drag, startPoint x: 631, startPoint y: 164, endPoint x: 650, endPoint y: 440, distance: 277.1
click at [650, 440] on div "true false false true false true false true false true Workflow Set Inputs Inpu…" at bounding box center [532, 284] width 997 height 500
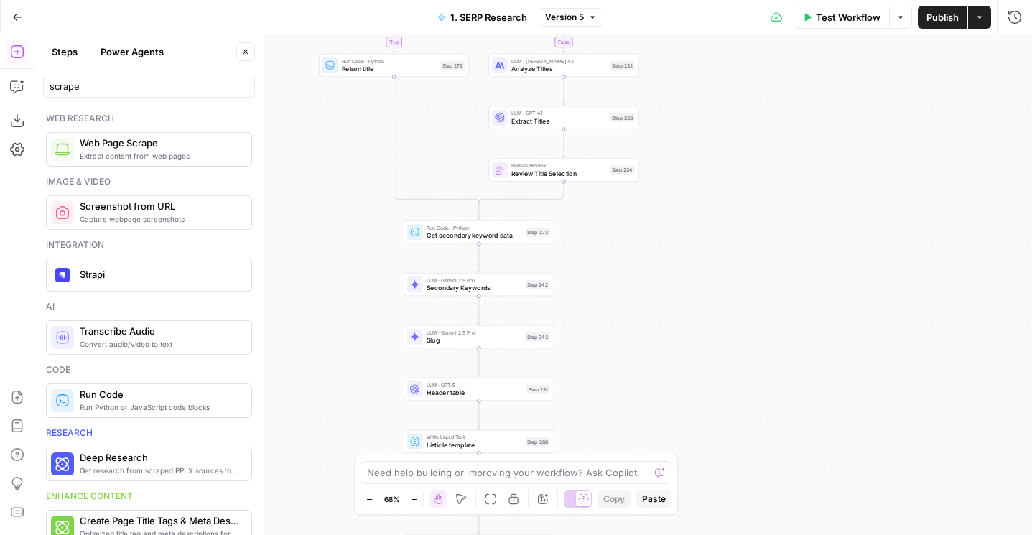
drag, startPoint x: 726, startPoint y: 148, endPoint x: 726, endPoint y: 500, distance: 351.8
click at [726, 500] on div "true false false true false true false true false true Workflow Set Inputs Inpu…" at bounding box center [532, 284] width 997 height 500
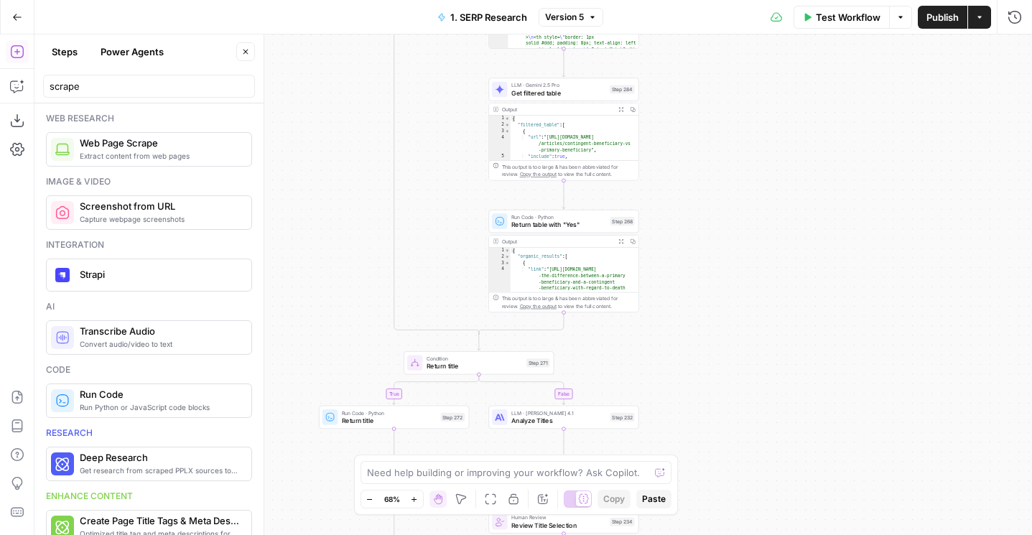
drag, startPoint x: 722, startPoint y: 247, endPoint x: 722, endPoint y: 554, distance: 307.3
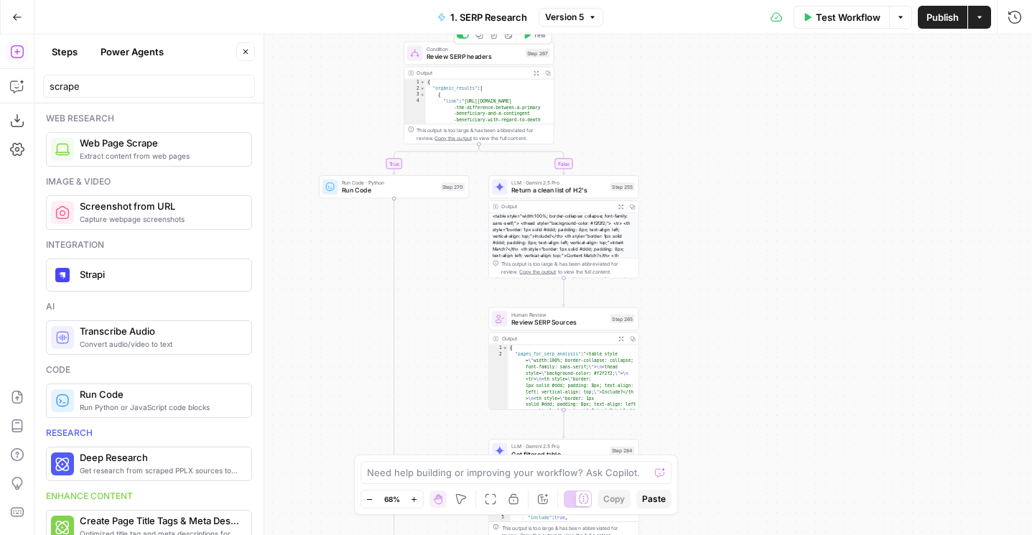
click at [722, 534] on html "LegalZoom New Home Browse Insights Opportunities Your Data Flightpath Recent Gr…" at bounding box center [516, 267] width 1032 height 535
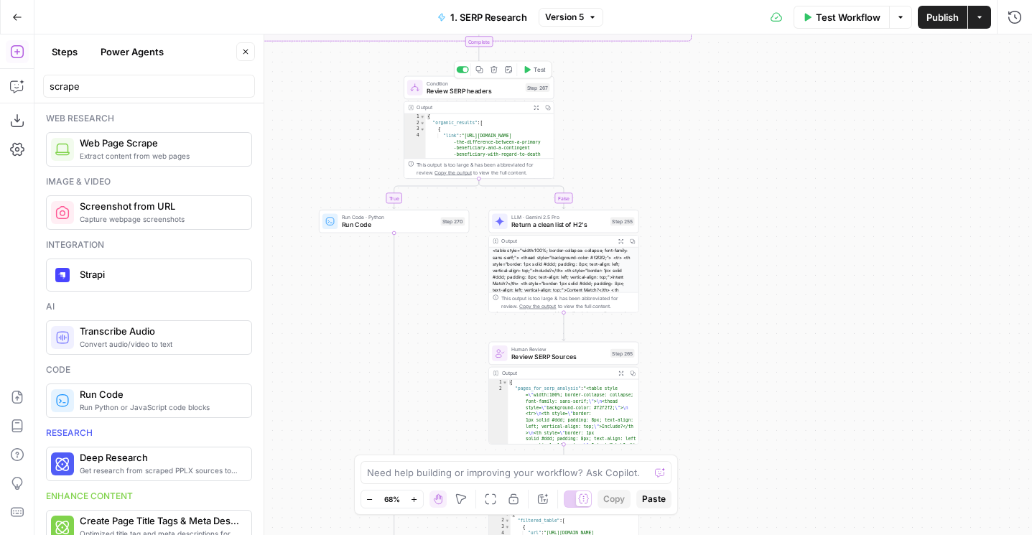
drag, startPoint x: 713, startPoint y: 124, endPoint x: 721, endPoint y: 439, distance: 314.6
click at [722, 439] on div "true false false true false true false true false true Workflow Set Inputs Inpu…" at bounding box center [532, 284] width 997 height 500
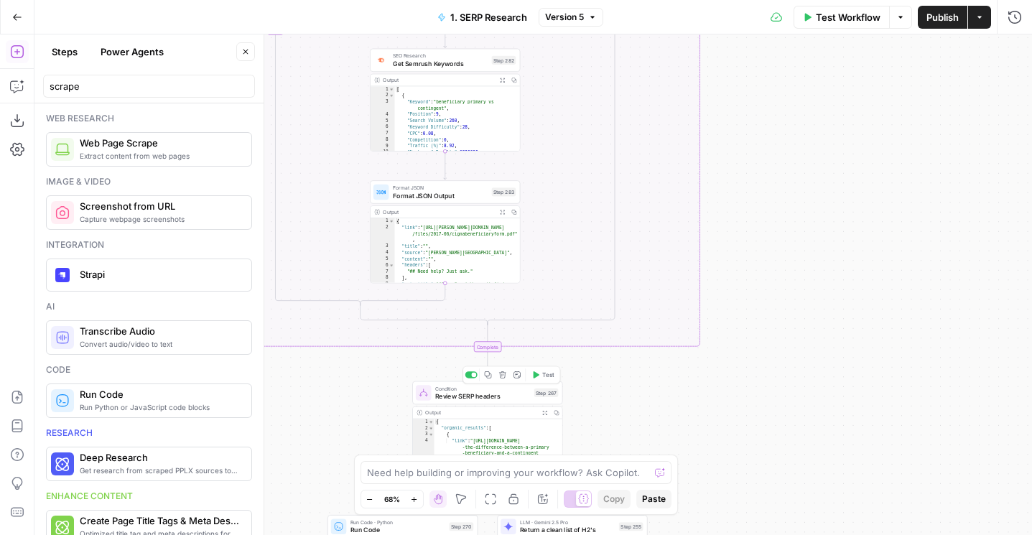
drag, startPoint x: 802, startPoint y: 128, endPoint x: 818, endPoint y: 510, distance: 382.3
click at [818, 510] on div "true false false true false true false true false true Workflow Set Inputs Inpu…" at bounding box center [532, 284] width 997 height 500
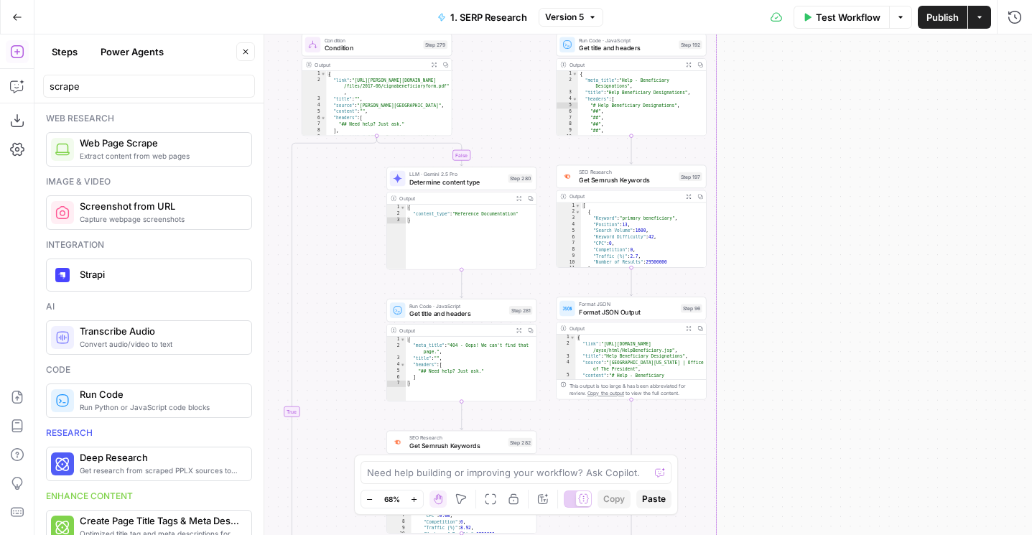
drag, startPoint x: 801, startPoint y: 129, endPoint x: 829, endPoint y: 465, distance: 336.4
click at [829, 465] on div "true false false true false true false true false true Workflow Set Inputs Inpu…" at bounding box center [532, 284] width 997 height 500
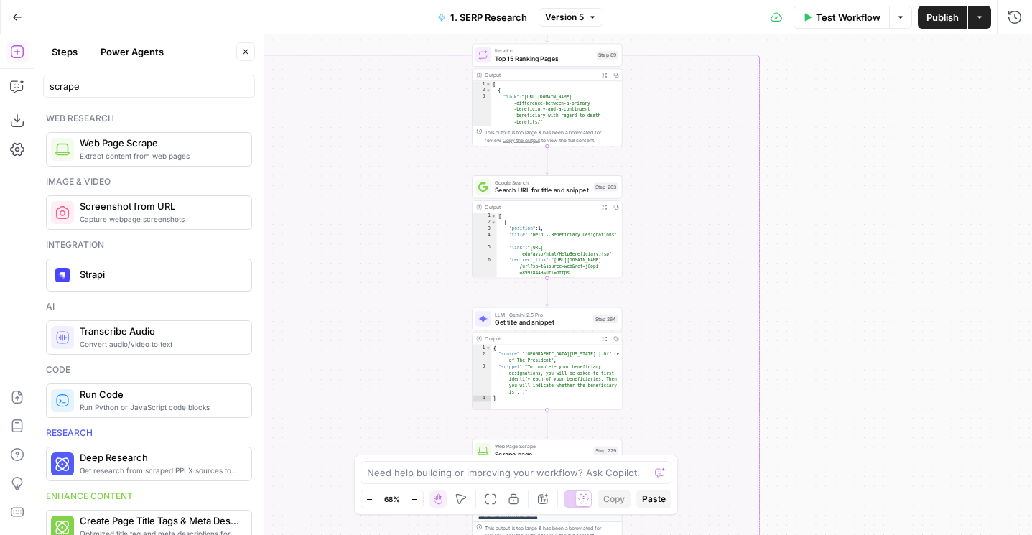
drag, startPoint x: 816, startPoint y: 352, endPoint x: 832, endPoint y: 543, distance: 191.6
click at [832, 534] on html "LegalZoom New Home Browse Insights Opportunities Your Data Flightpath Recent Gr…" at bounding box center [516, 267] width 1032 height 535
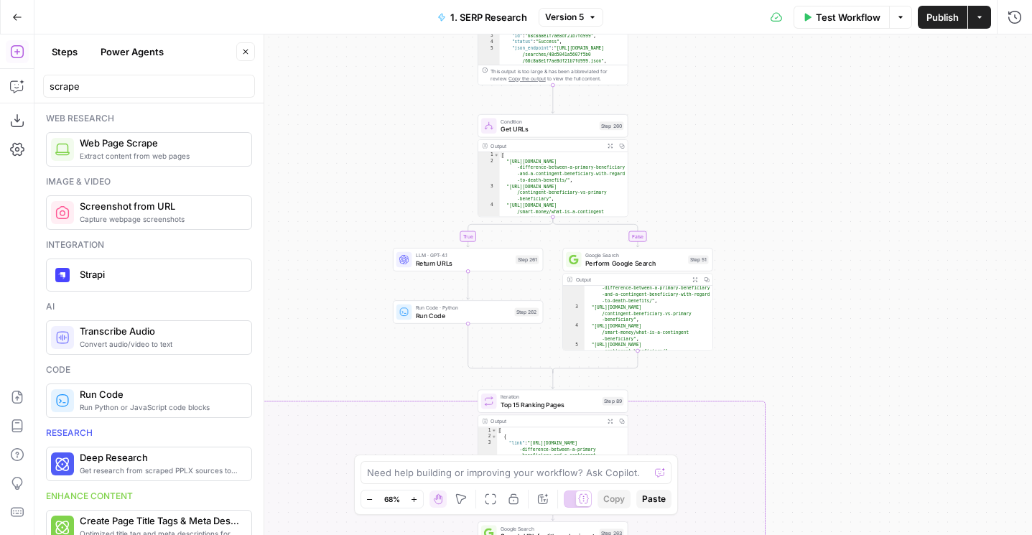
drag, startPoint x: 829, startPoint y: 269, endPoint x: 834, endPoint y: 615, distance: 346.1
click at [834, 534] on html "LegalZoom New Home Browse Insights Opportunities Your Data Flightpath Recent Gr…" at bounding box center [516, 267] width 1032 height 535
drag, startPoint x: 694, startPoint y: 141, endPoint x: 694, endPoint y: 276, distance: 135.7
click at [694, 276] on div "true false false true false true false true false true Workflow Set Inputs Inpu…" at bounding box center [532, 284] width 997 height 500
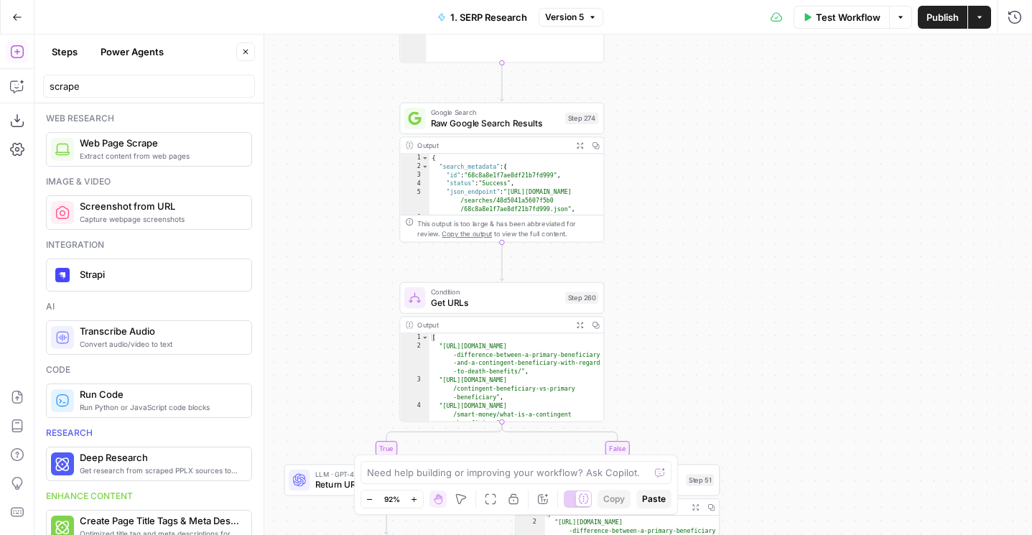
drag, startPoint x: 706, startPoint y: 154, endPoint x: 706, endPoint y: 240, distance: 85.4
click at [706, 240] on div "true false false true false true false true false true Workflow Set Inputs Inpu…" at bounding box center [532, 284] width 997 height 500
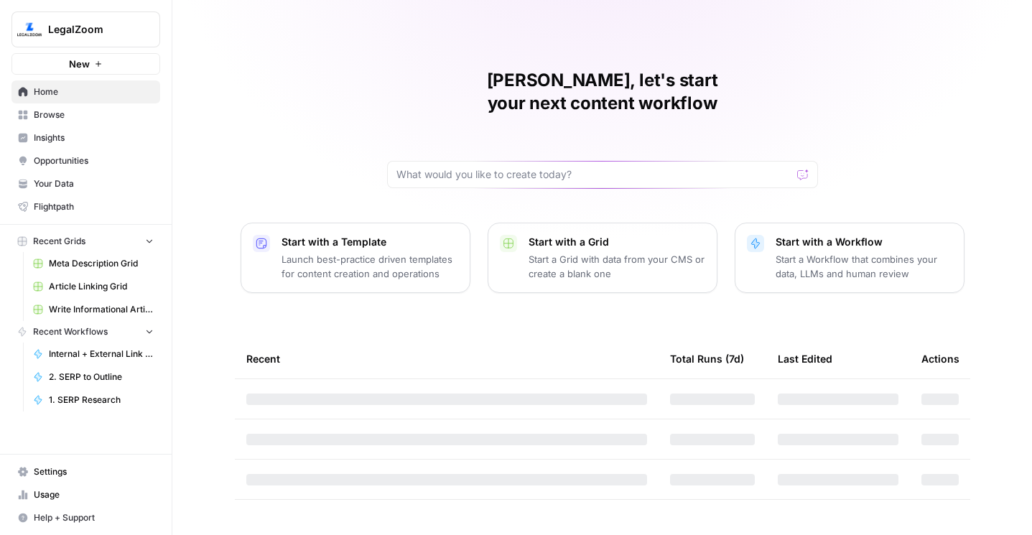
click at [149, 27] on icon "Workspace: LegalZoom" at bounding box center [148, 29] width 14 height 14
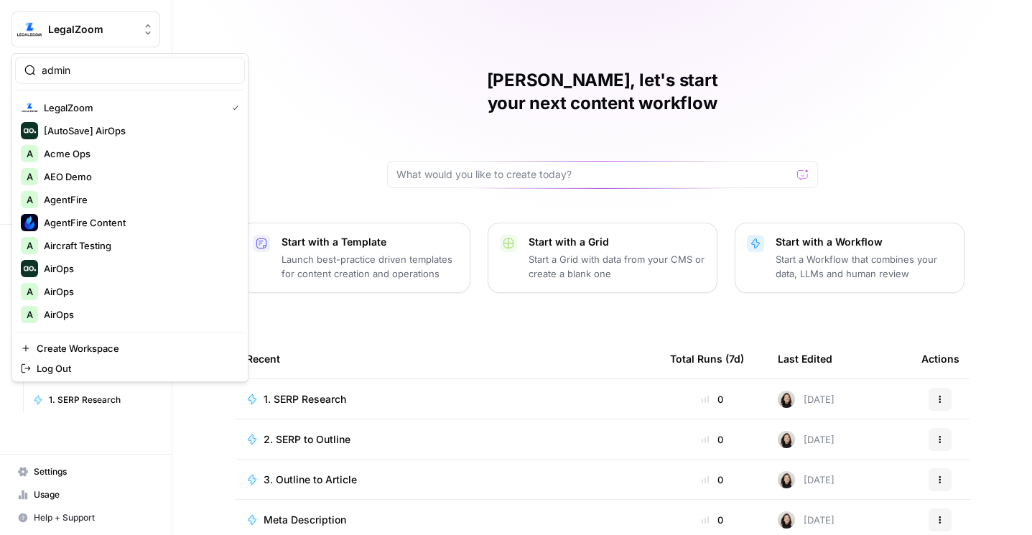
type input "admin"
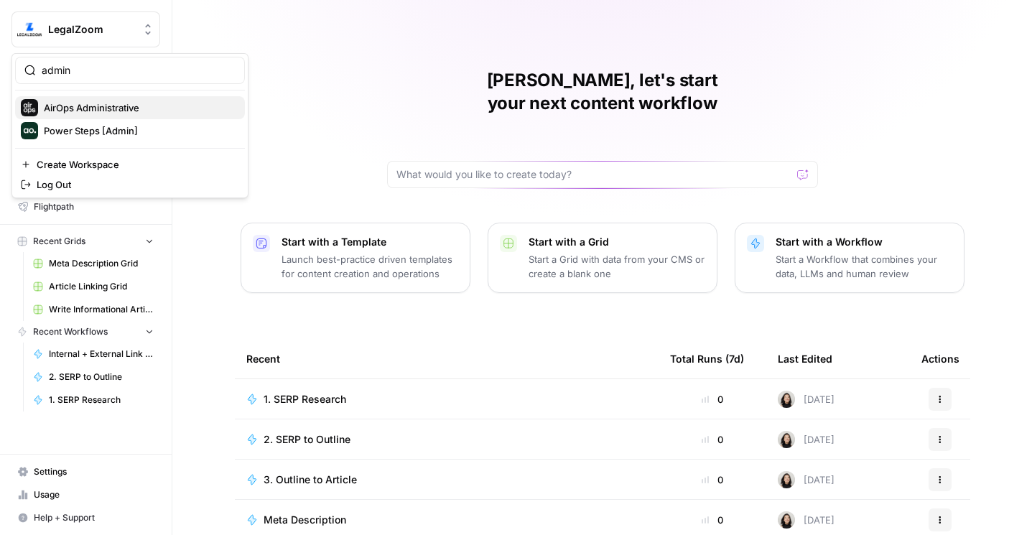
click at [95, 111] on span "AirOps Administrative" at bounding box center [139, 108] width 190 height 14
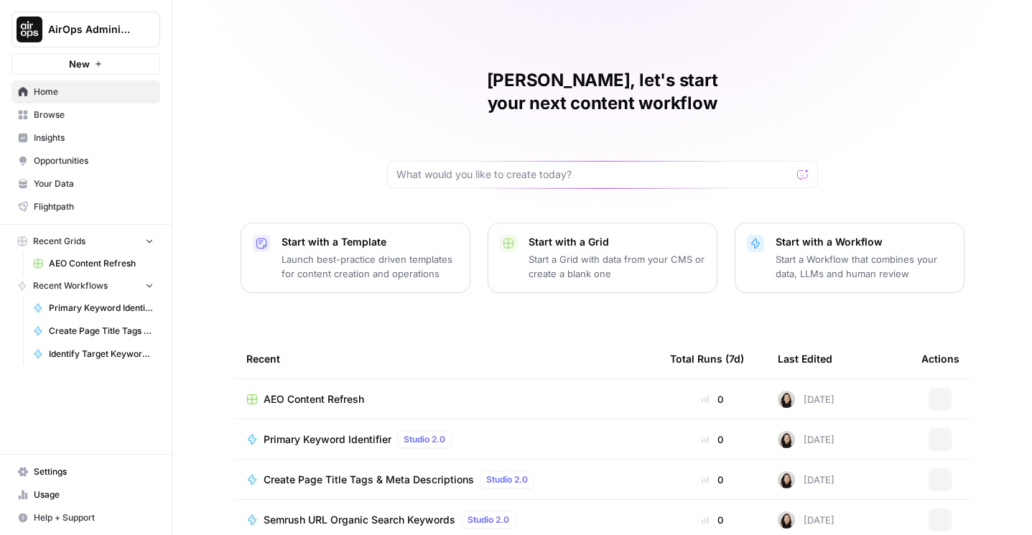
click at [94, 111] on span "Browse" at bounding box center [94, 114] width 120 height 13
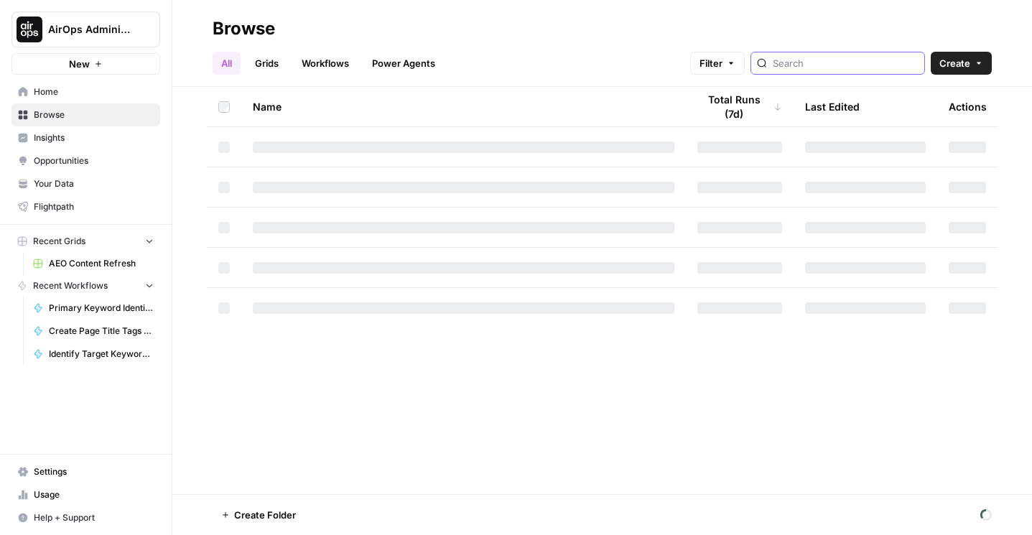
click at [872, 65] on input "search" at bounding box center [846, 63] width 146 height 14
type input "dataforseo"
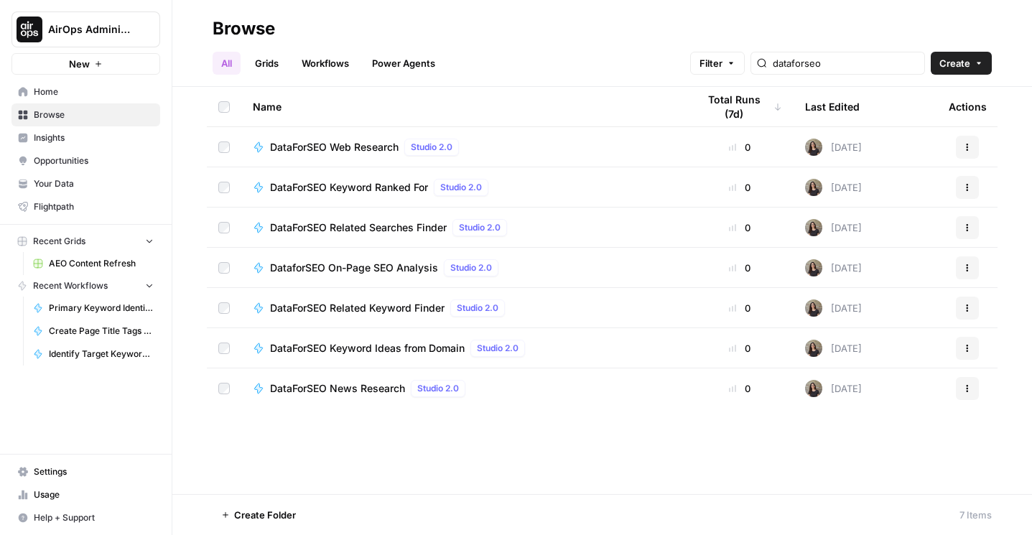
click at [348, 146] on span "DataForSEO Web Research" at bounding box center [334, 147] width 129 height 14
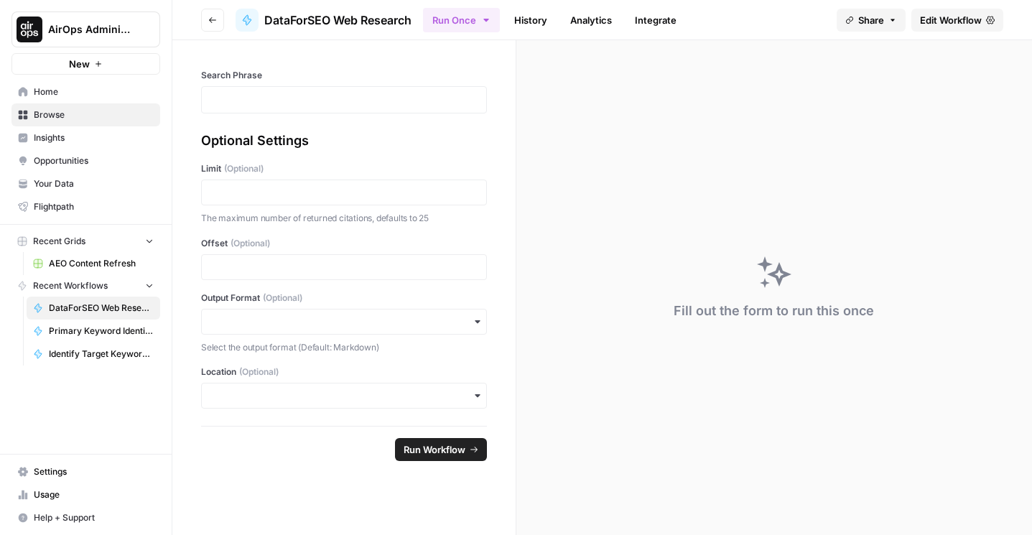
click at [938, 7] on header "Go back DataForSEO Web Research Run Once History Analytics Integrate Share Edit…" at bounding box center [601, 20] width 859 height 40
click at [938, 13] on span "Edit Workflow" at bounding box center [951, 20] width 62 height 14
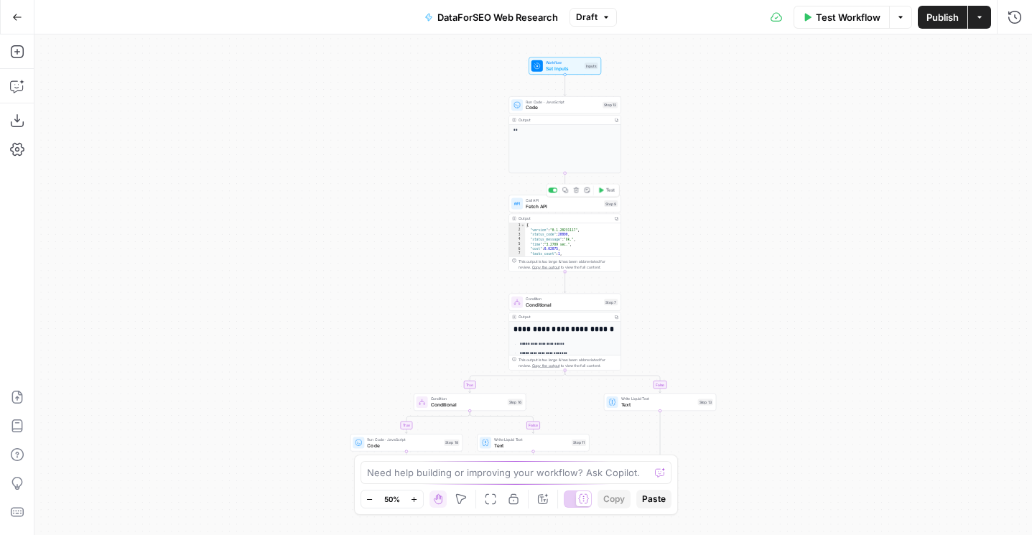
click at [546, 202] on span "Call API" at bounding box center [563, 200] width 75 height 6
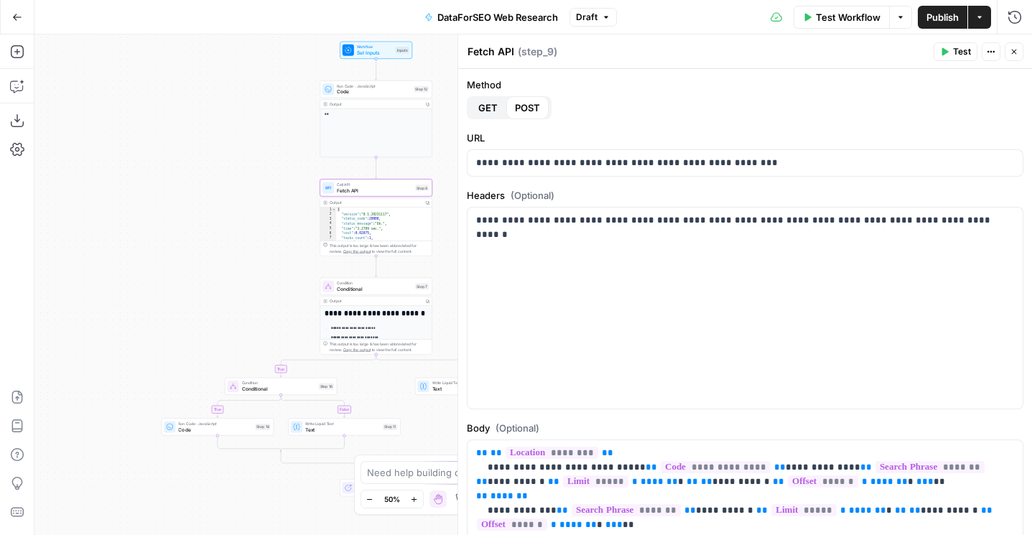
drag, startPoint x: 271, startPoint y: 248, endPoint x: 79, endPoint y: 231, distance: 192.4
click at [79, 231] on div "true false true false Workflow Set Inputs Inputs Run Code · JavaScript Code Ste…" at bounding box center [532, 284] width 997 height 500
drag, startPoint x: 207, startPoint y: 250, endPoint x: 142, endPoint y: 250, distance: 65.3
click at [142, 250] on div "true false true false Workflow Set Inputs Inputs Run Code · JavaScript Code Ste…" at bounding box center [532, 284] width 997 height 500
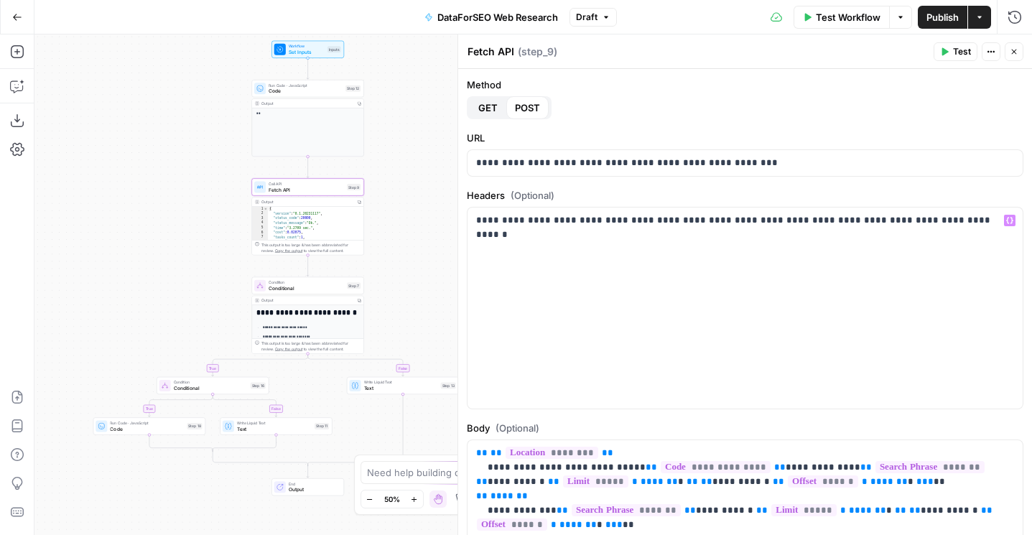
scroll to position [174, 0]
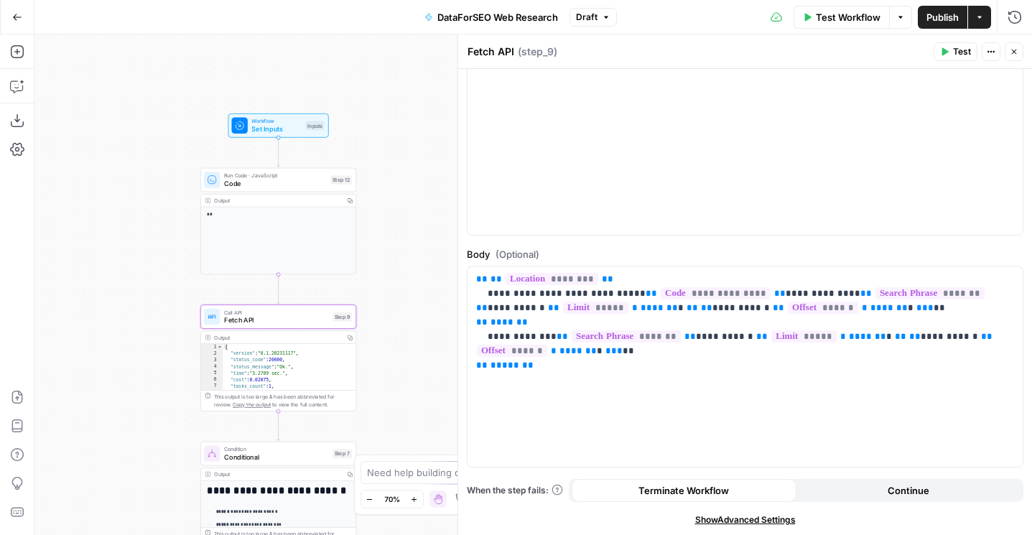
drag, startPoint x: 395, startPoint y: 158, endPoint x: 408, endPoint y: 291, distance: 133.5
click at [408, 291] on div "true false true false Workflow Set Inputs Inputs Run Code · JavaScript Code Ste…" at bounding box center [532, 284] width 997 height 500
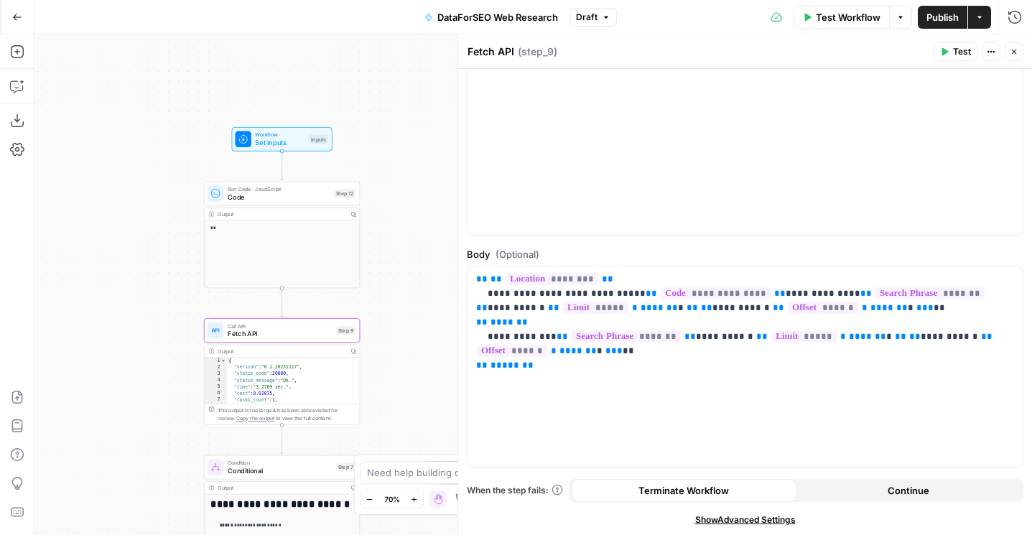
scroll to position [0, 0]
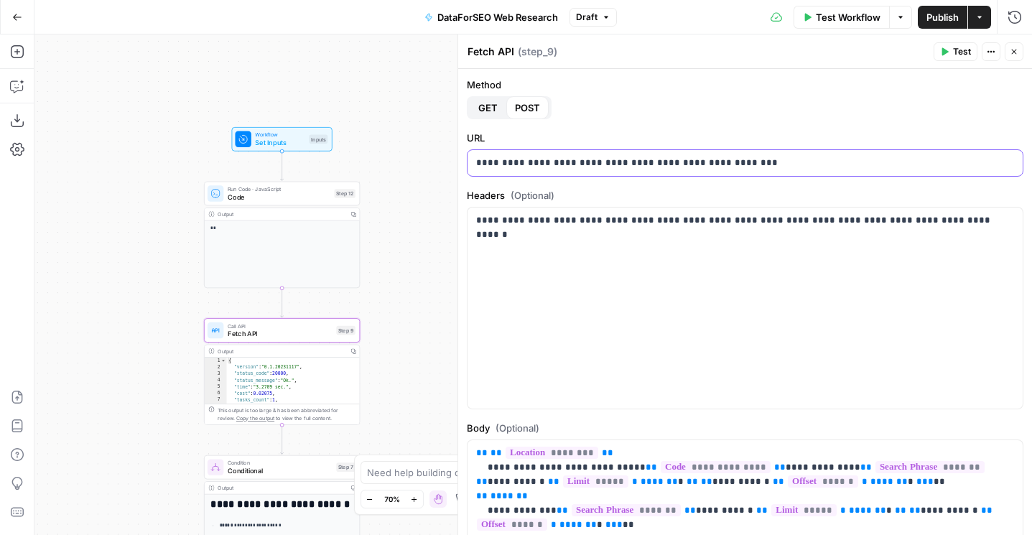
click at [557, 168] on p "**********" at bounding box center [745, 163] width 538 height 14
click at [554, 257] on div "**********" at bounding box center [744, 307] width 555 height 201
